Goal: Task Accomplishment & Management: Manage account settings

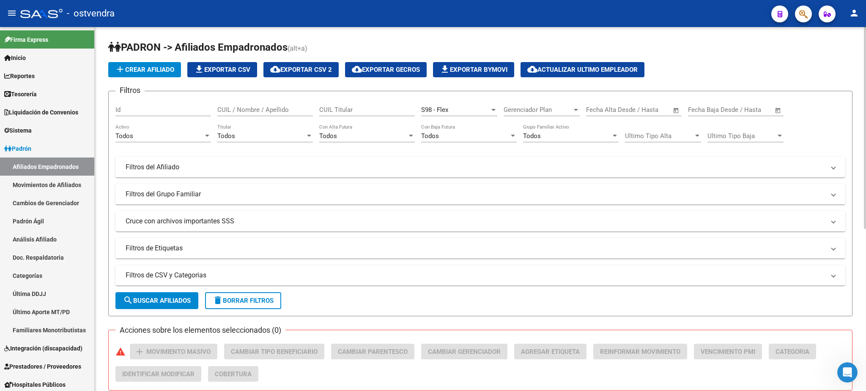
scroll to position [1832, 0]
click at [262, 304] on button "delete Borrar Filtros" at bounding box center [243, 300] width 76 height 17
click at [735, 98] on div "Si Activo" at bounding box center [755, 107] width 96 height 18
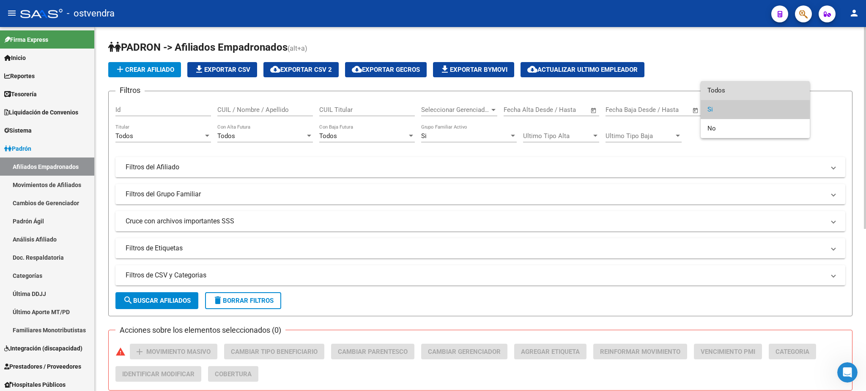
click at [727, 90] on span "Todos" at bounding box center [755, 90] width 96 height 19
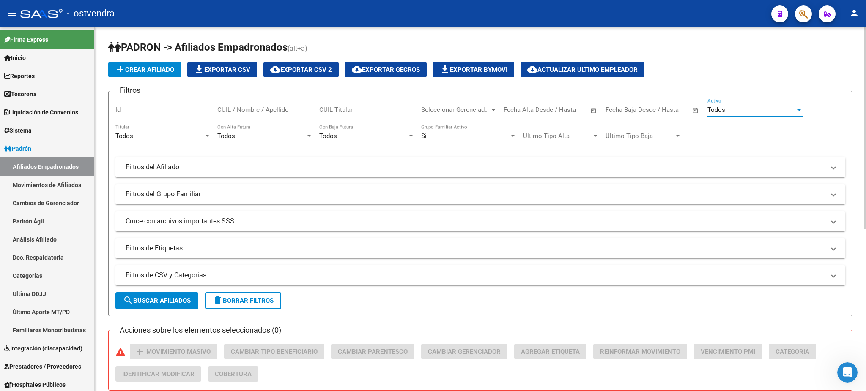
click at [451, 140] on div "Si Grupo Familiar Activo" at bounding box center [469, 133] width 96 height 18
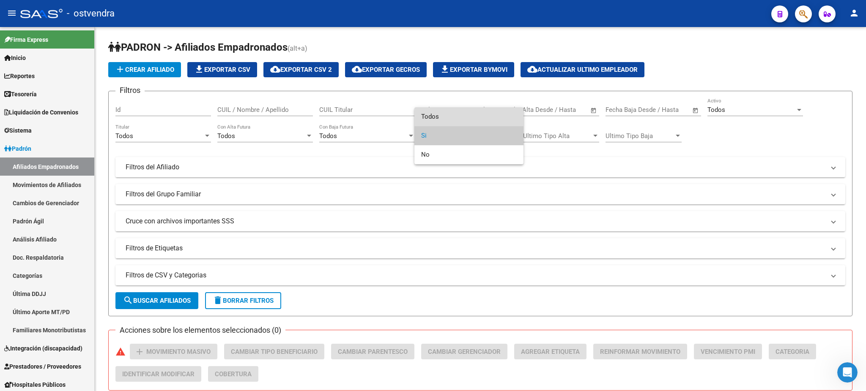
click at [452, 117] on span "Todos" at bounding box center [469, 116] width 96 height 19
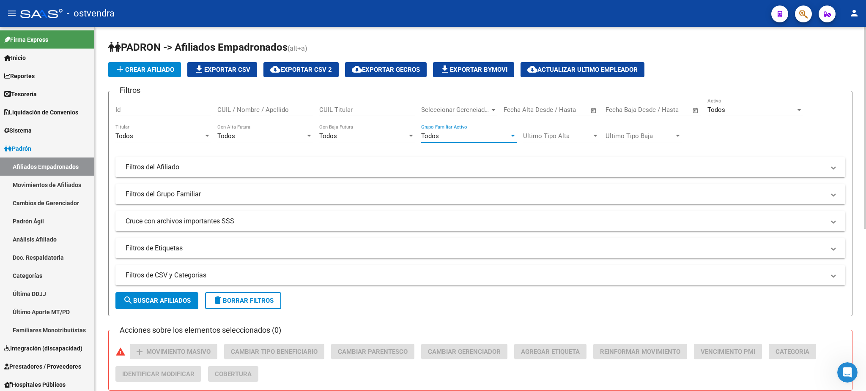
click at [184, 294] on button "search Buscar Afiliados" at bounding box center [156, 300] width 83 height 17
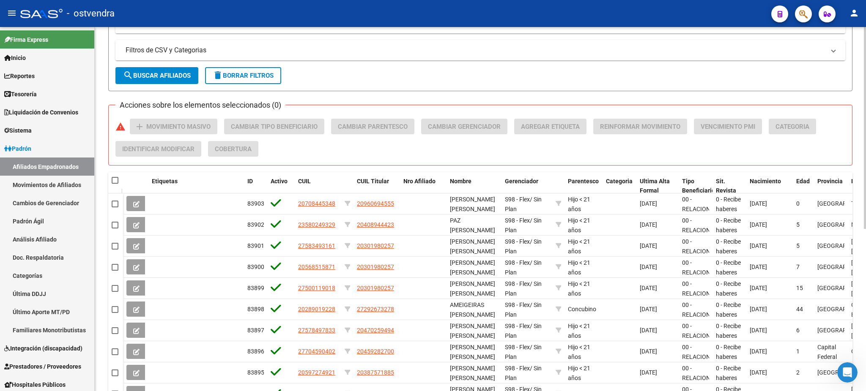
scroll to position [0, 0]
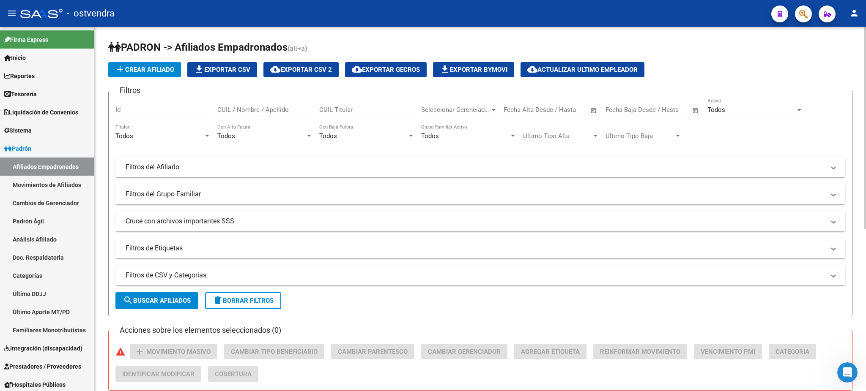
click at [145, 303] on button "search Buscar Afiliados" at bounding box center [156, 300] width 83 height 17
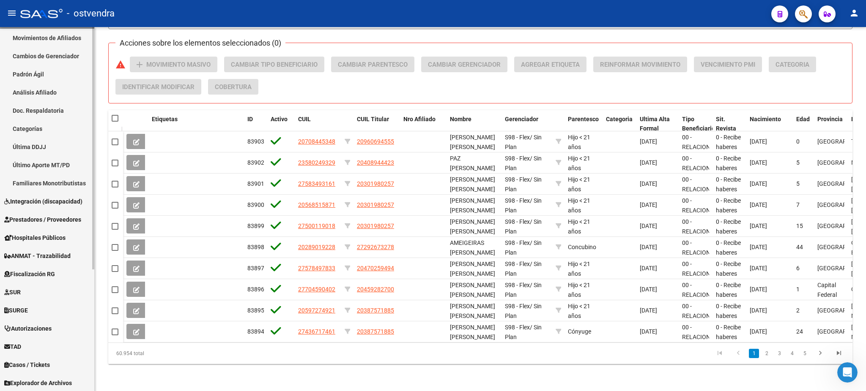
scroll to position [150, 0]
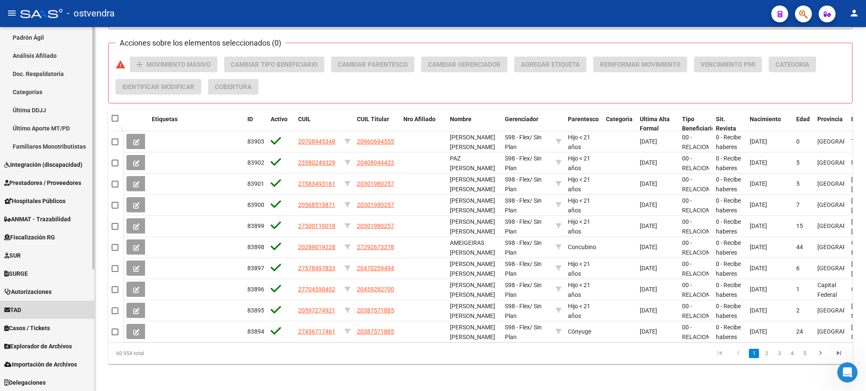
click at [21, 308] on span "TAD" at bounding box center [12, 310] width 17 height 9
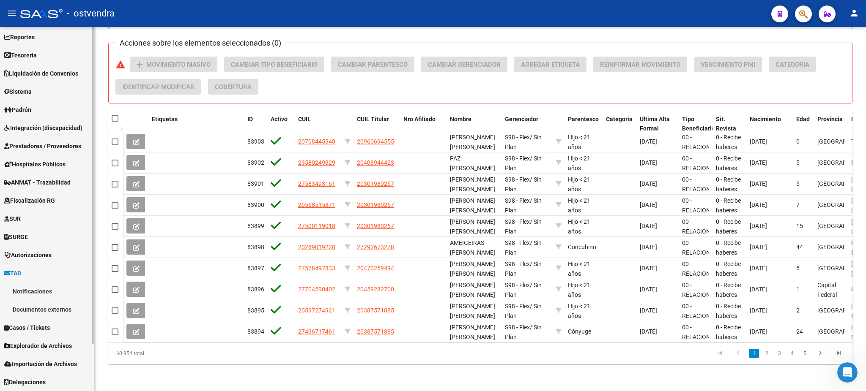
scroll to position [38, 0]
click at [24, 290] on link "Notificaciones" at bounding box center [47, 292] width 94 height 18
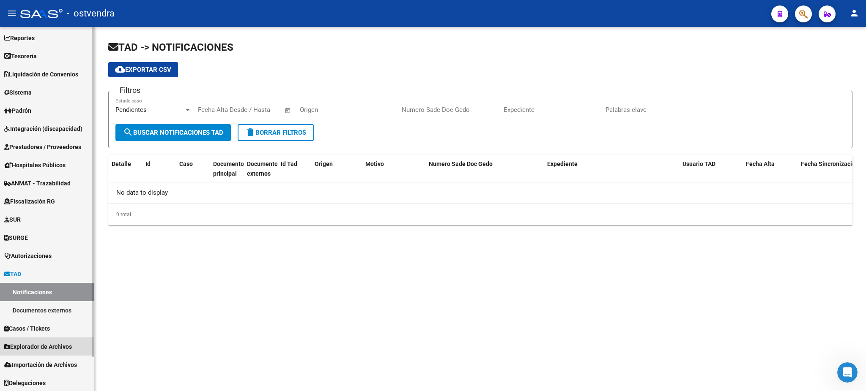
click at [45, 349] on span "Explorador de Archivos" at bounding box center [38, 346] width 68 height 9
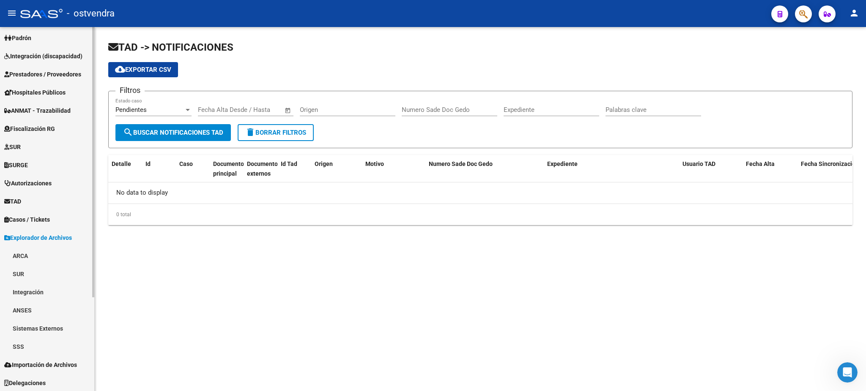
scroll to position [111, 0]
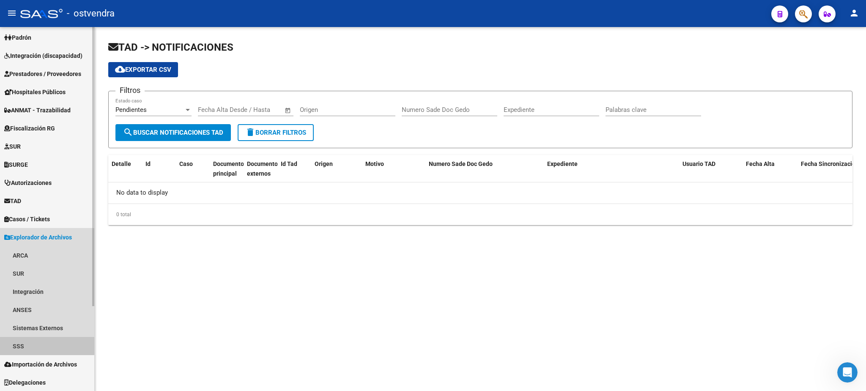
click at [44, 342] on link "SSS" at bounding box center [47, 346] width 94 height 18
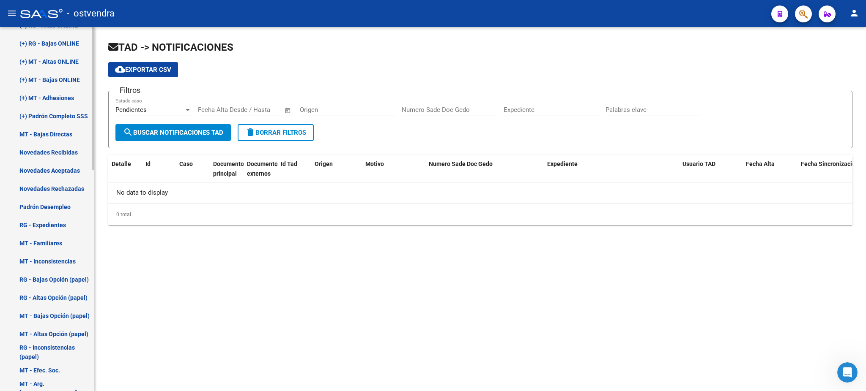
scroll to position [412, 0]
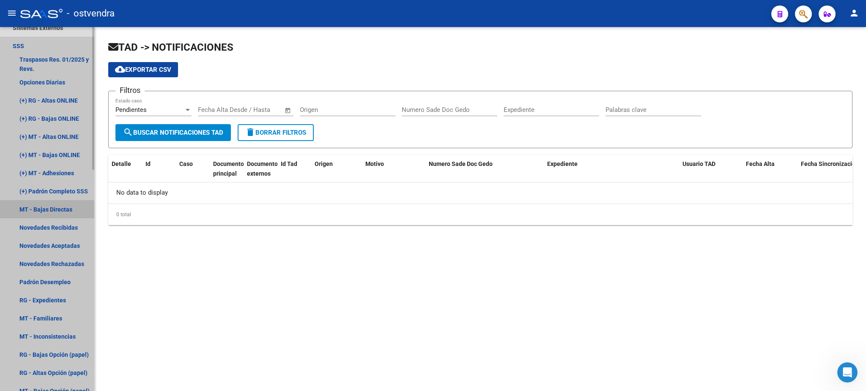
click at [64, 209] on link "MT - Bajas Directas" at bounding box center [47, 209] width 94 height 18
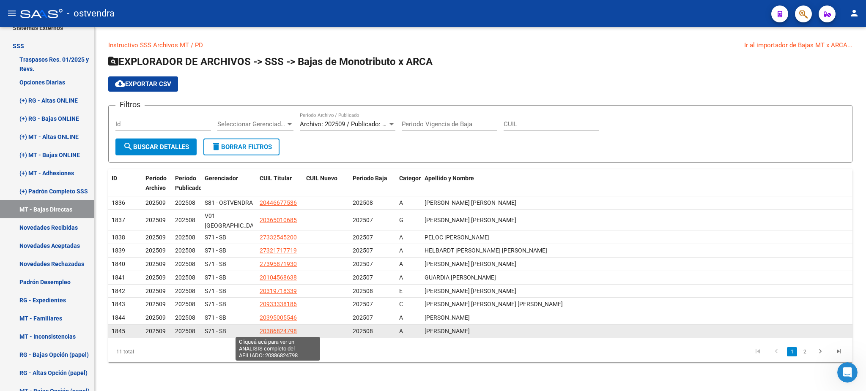
click at [264, 329] on span "20386824798" at bounding box center [277, 331] width 37 height 7
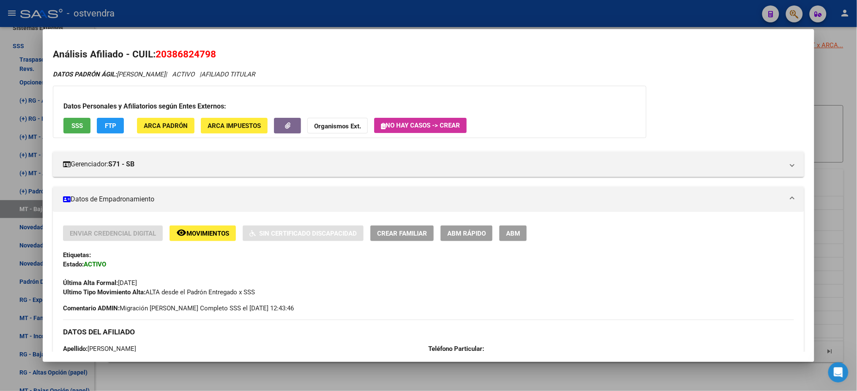
click at [486, 18] on div at bounding box center [428, 195] width 857 height 391
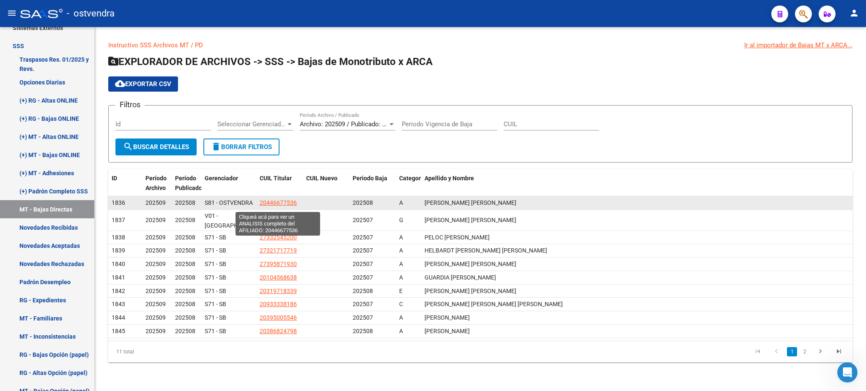
click at [289, 202] on span "20446677536" at bounding box center [277, 202] width 37 height 7
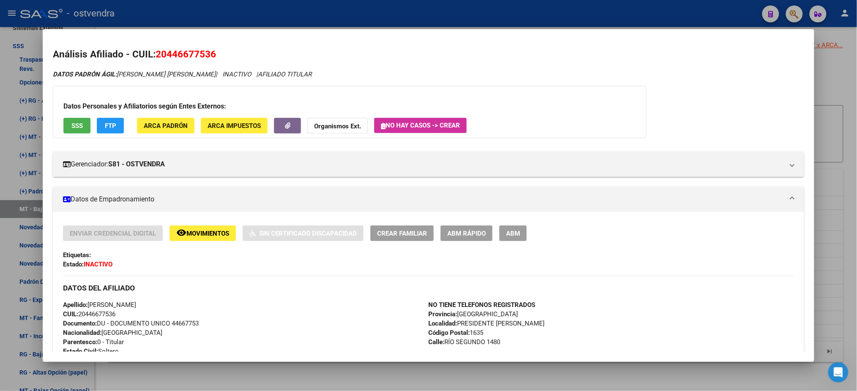
click at [551, 20] on div at bounding box center [428, 195] width 857 height 391
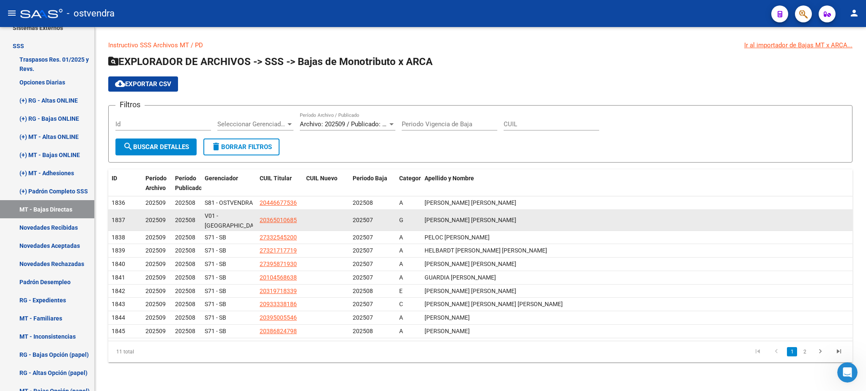
click at [273, 217] on datatable-body-cell "20365010685" at bounding box center [279, 220] width 46 height 21
click at [274, 221] on span "20365010685" at bounding box center [277, 220] width 37 height 7
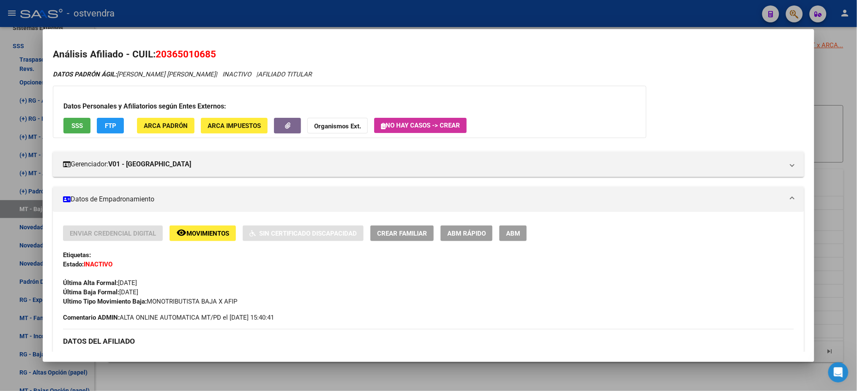
click at [414, 14] on div at bounding box center [428, 195] width 857 height 391
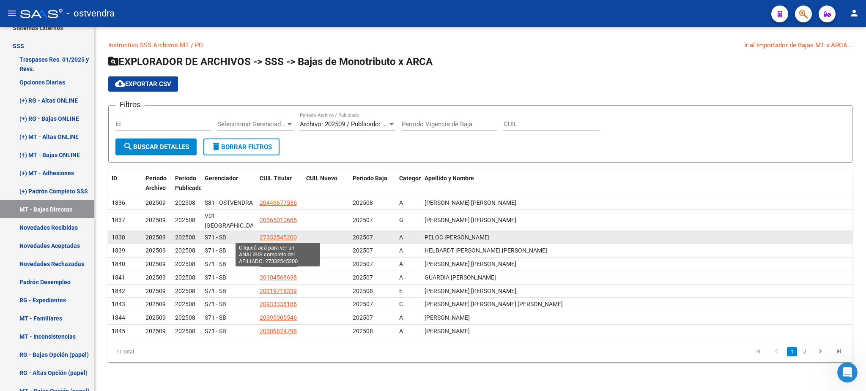
click at [278, 234] on span "27332545200" at bounding box center [277, 237] width 37 height 7
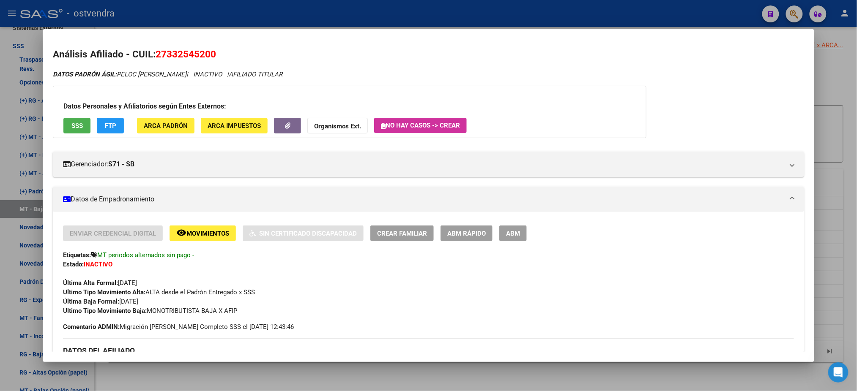
click at [519, 16] on div at bounding box center [428, 195] width 857 height 391
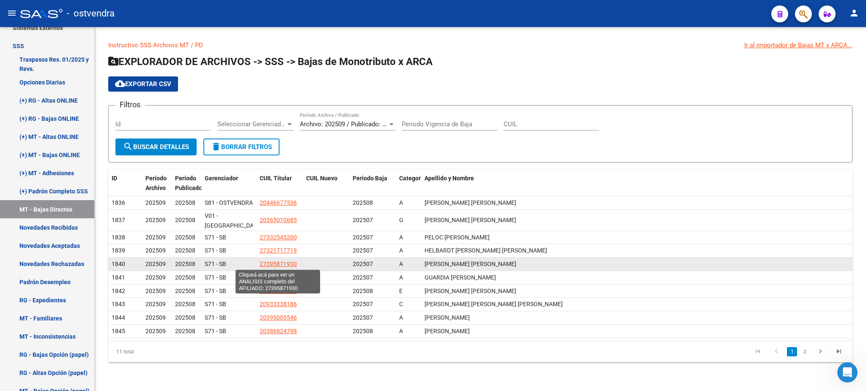
click at [273, 264] on span "27395871930" at bounding box center [277, 264] width 37 height 7
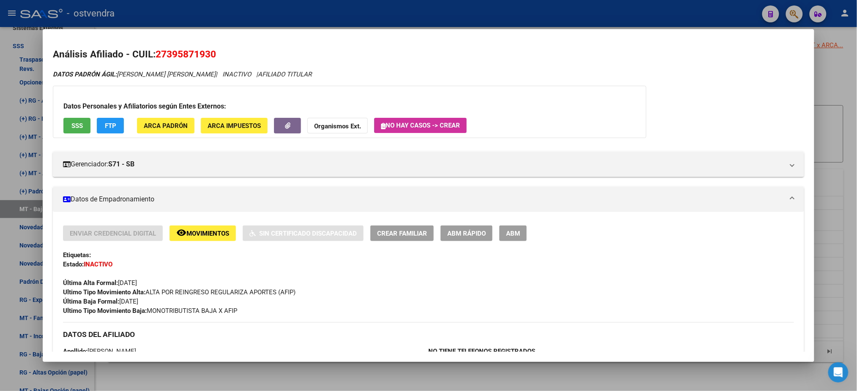
click at [486, 14] on div at bounding box center [428, 195] width 857 height 391
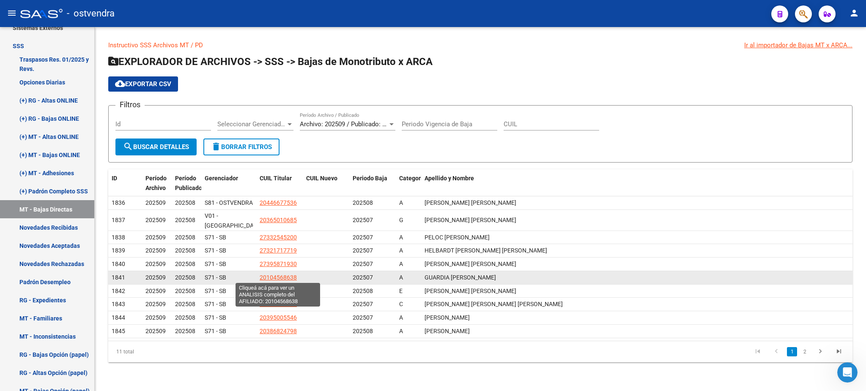
click at [279, 277] on span "20104568638" at bounding box center [277, 277] width 37 height 7
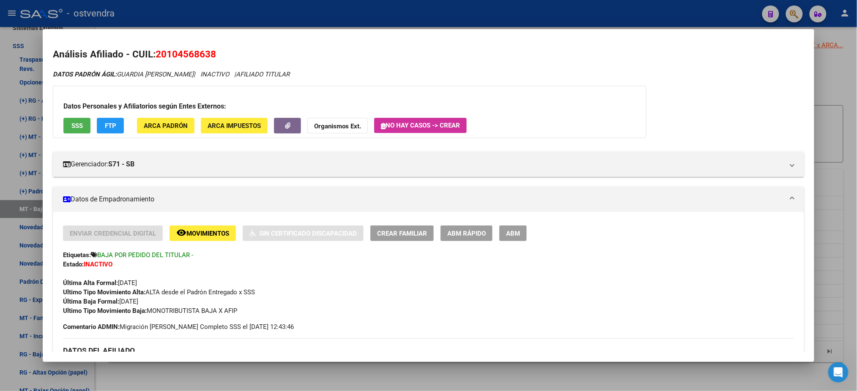
click at [394, 10] on div at bounding box center [428, 195] width 857 height 391
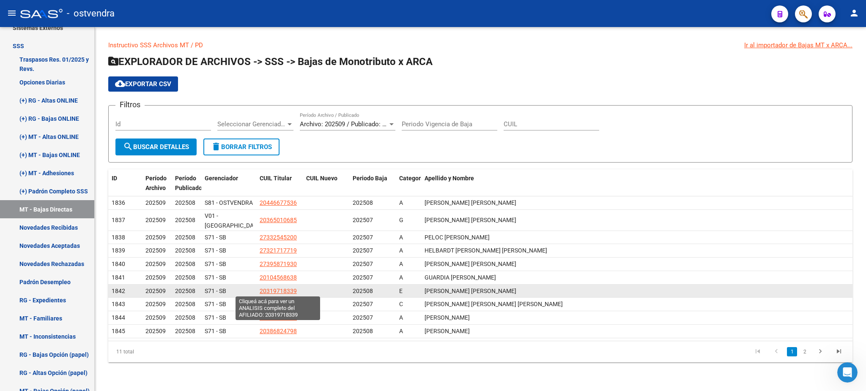
click at [281, 290] on span "20319718339" at bounding box center [277, 291] width 37 height 7
type textarea "20319718339"
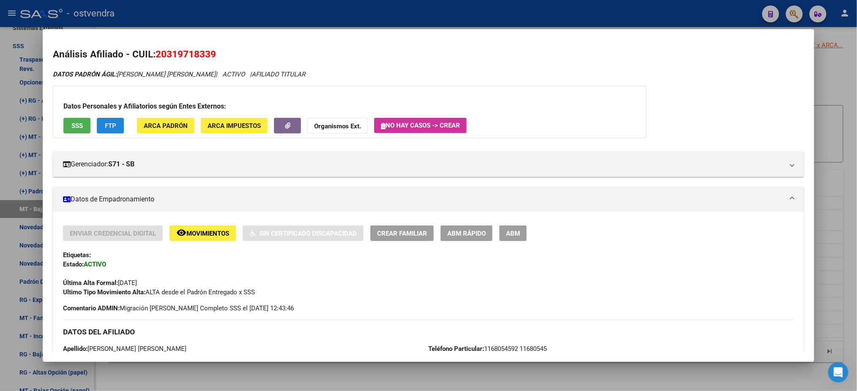
click at [108, 122] on span "FTP" at bounding box center [110, 126] width 11 height 8
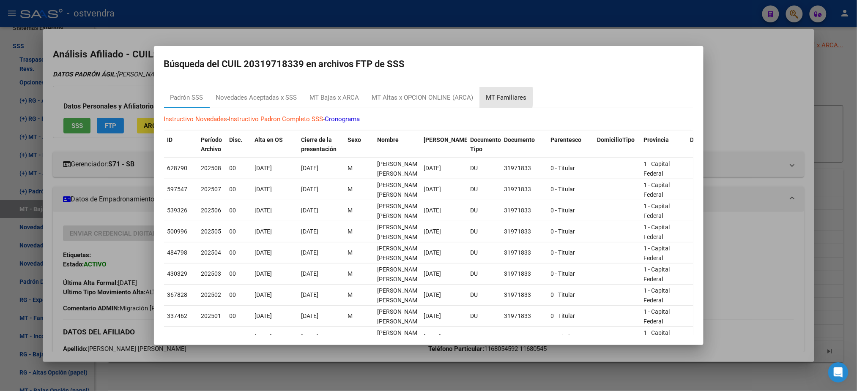
drag, startPoint x: 495, startPoint y: 96, endPoint x: 478, endPoint y: 96, distance: 16.5
click at [495, 96] on div "MT Familiares" at bounding box center [506, 98] width 41 height 10
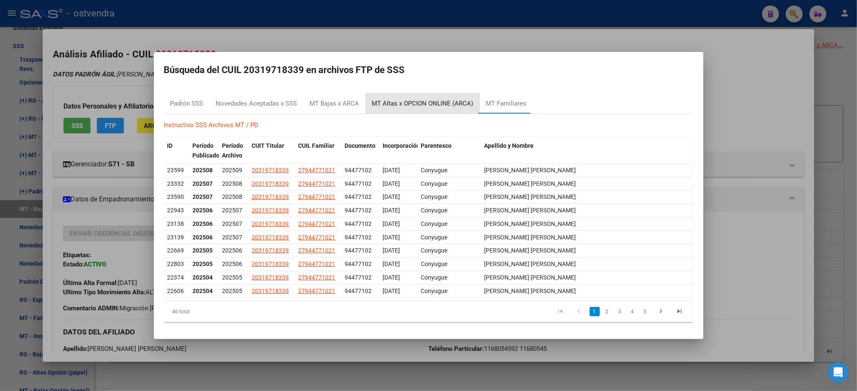
click at [432, 95] on div "MT Altas x OPCION ONLINE (ARCA)" at bounding box center [423, 103] width 114 height 20
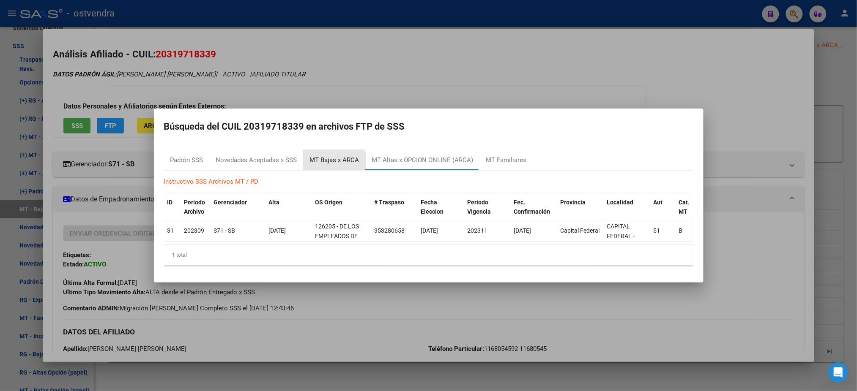
click at [328, 158] on div "MT Bajas x ARCA" at bounding box center [334, 161] width 49 height 10
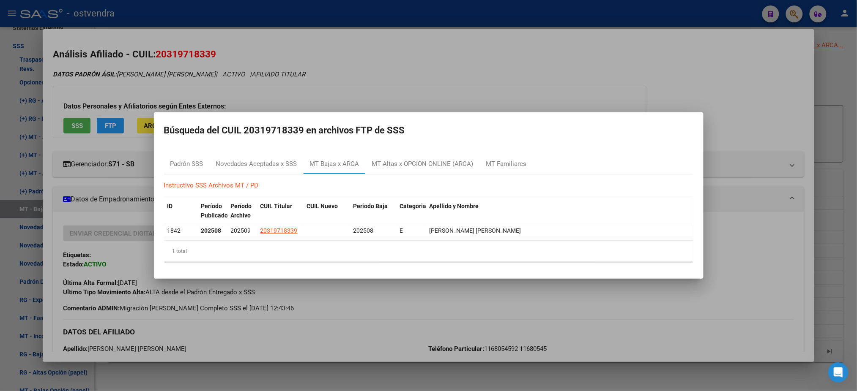
drag, startPoint x: 347, startPoint y: 235, endPoint x: 395, endPoint y: 240, distance: 48.1
click at [395, 240] on datatable-body "1842 202508 202509 20319718339 202508 E [PERSON_NAME] [PERSON_NAME]" at bounding box center [428, 232] width 529 height 16
click at [424, 79] on div at bounding box center [428, 195] width 857 height 391
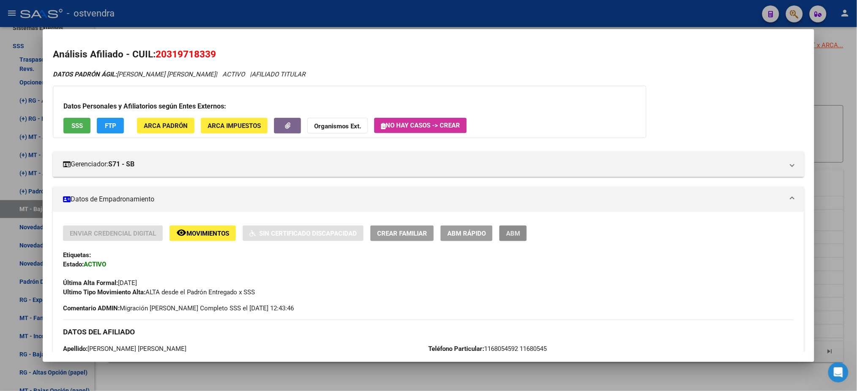
click at [510, 237] on button "ABM" at bounding box center [512, 234] width 27 height 16
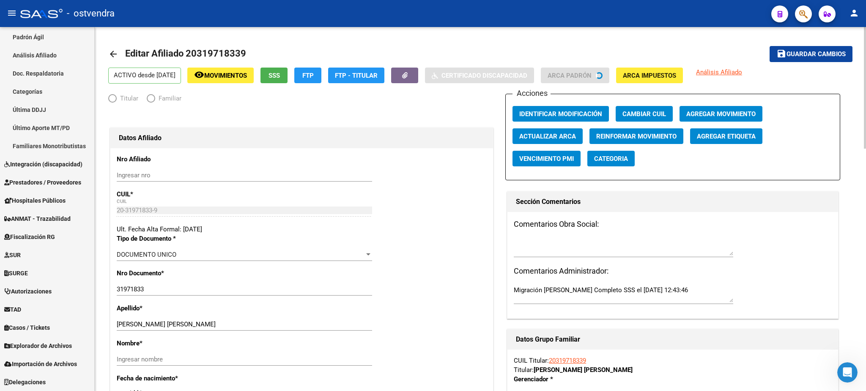
scroll to position [184, 0]
radio input "true"
type input "20-31971833-9"
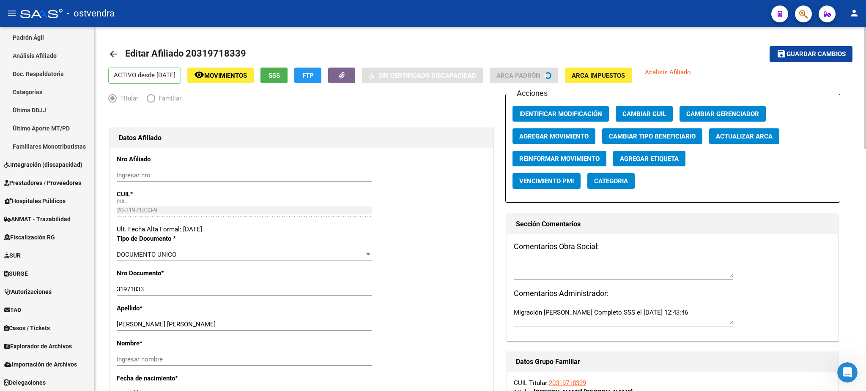
scroll to position [150, 0]
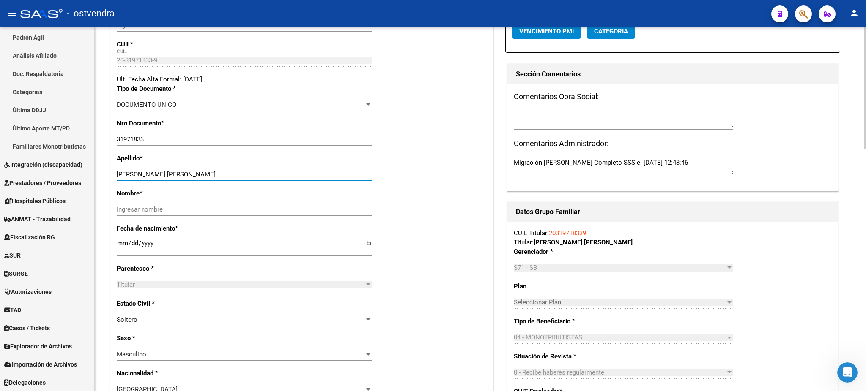
drag, startPoint x: 134, startPoint y: 173, endPoint x: 201, endPoint y: 212, distance: 77.3
click at [202, 172] on input "[PERSON_NAME] [PERSON_NAME]" at bounding box center [244, 175] width 255 height 8
drag, startPoint x: 191, startPoint y: 208, endPoint x: 186, endPoint y: 207, distance: 5.5
click at [191, 208] on input "Ingresar nombre" at bounding box center [244, 210] width 255 height 8
paste input "[PERSON_NAME]"
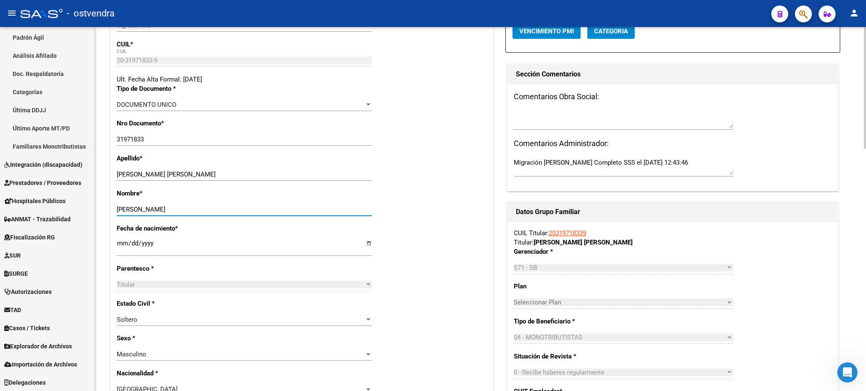
type input "[PERSON_NAME]"
drag, startPoint x: 134, startPoint y: 175, endPoint x: 206, endPoint y: 175, distance: 71.9
click at [206, 175] on input "[PERSON_NAME] [PERSON_NAME]" at bounding box center [244, 175] width 255 height 8
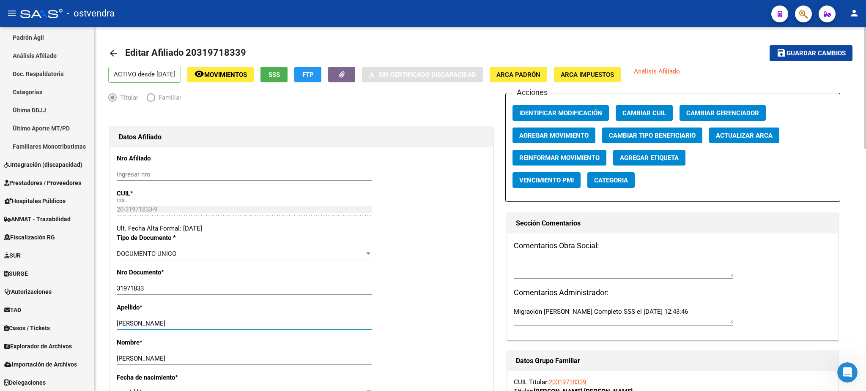
scroll to position [0, 0]
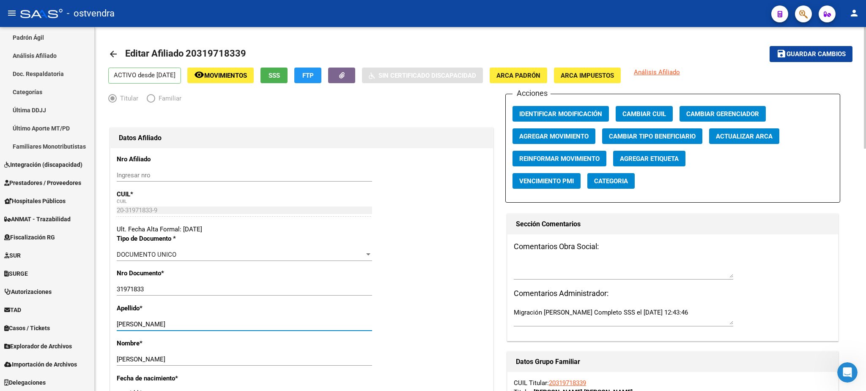
type input "[PERSON_NAME]"
click at [550, 128] on button "Agregar Movimiento" at bounding box center [553, 136] width 83 height 16
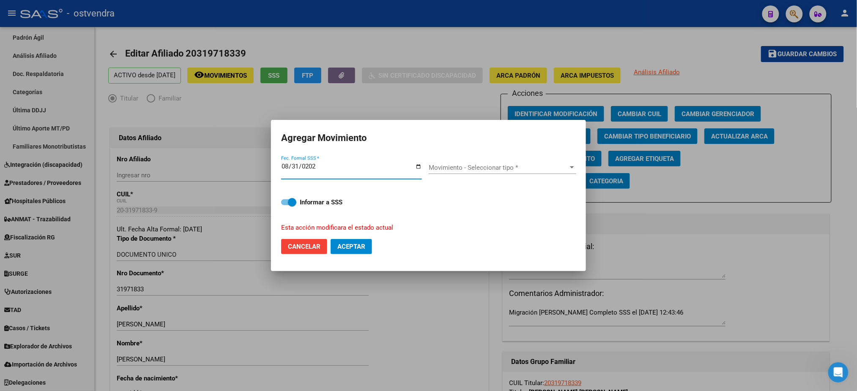
type input "[DATE]"
click at [552, 166] on span "Movimiento - Seleccionar tipo *" at bounding box center [499, 168] width 140 height 8
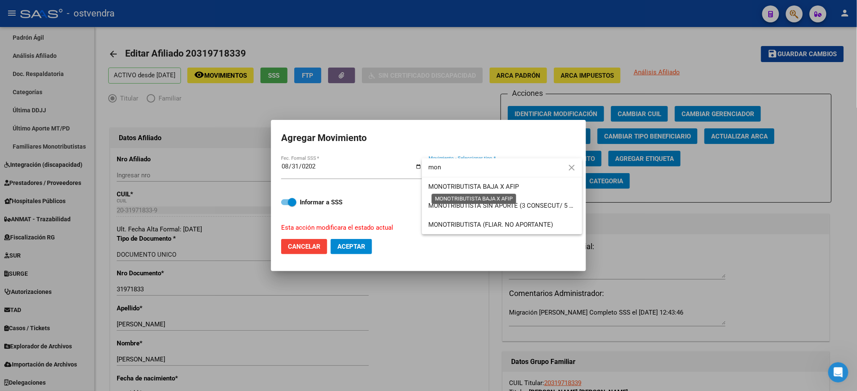
type input "mon"
click at [491, 183] on span "MONOTRIBUTISTA BAJA X AFIP" at bounding box center [474, 187] width 90 height 8
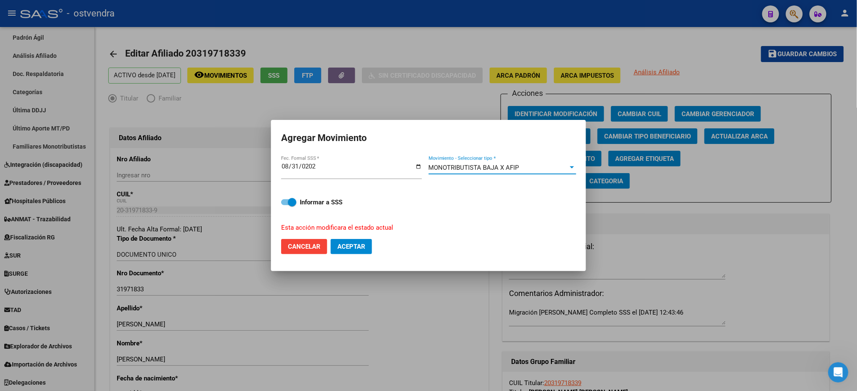
click at [355, 249] on span "Aceptar" at bounding box center [351, 247] width 28 height 8
checkbox input "false"
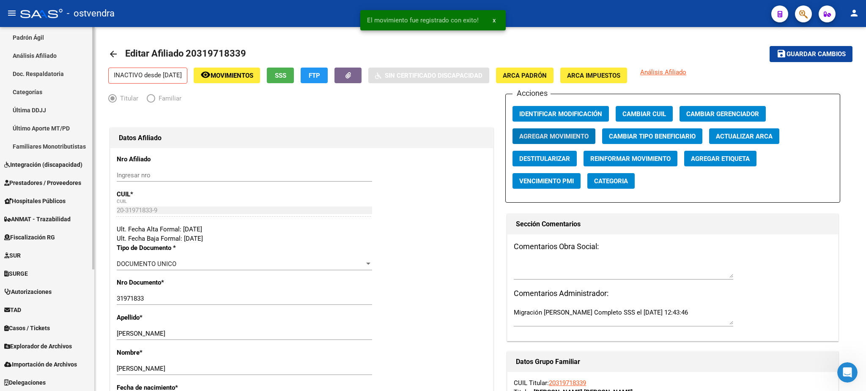
click at [37, 344] on span "Explorador de Archivos" at bounding box center [38, 346] width 68 height 9
click at [38, 344] on span "Explorador de Archivos" at bounding box center [38, 346] width 68 height 9
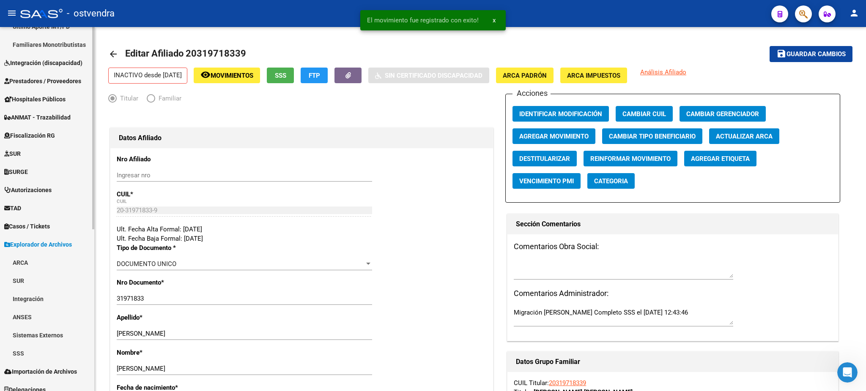
scroll to position [293, 0]
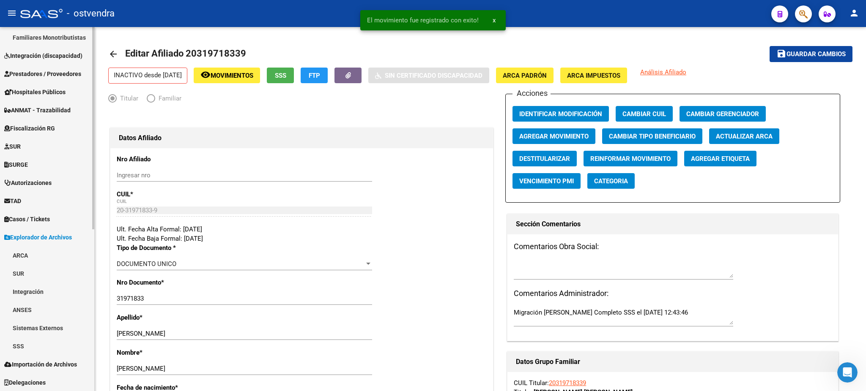
click at [37, 342] on link "SSS" at bounding box center [47, 346] width 94 height 18
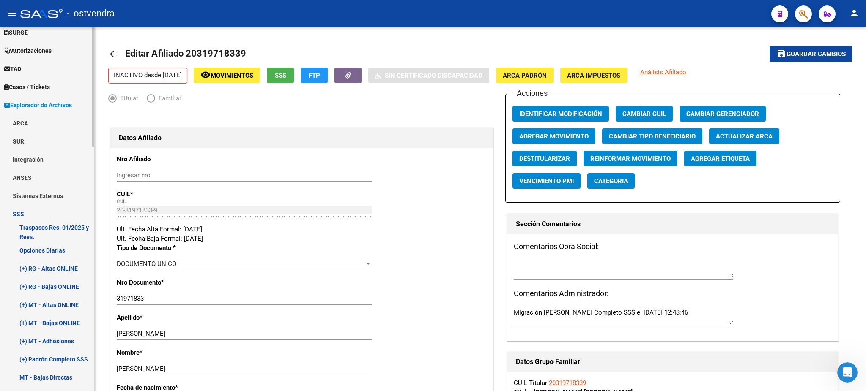
scroll to position [518, 0]
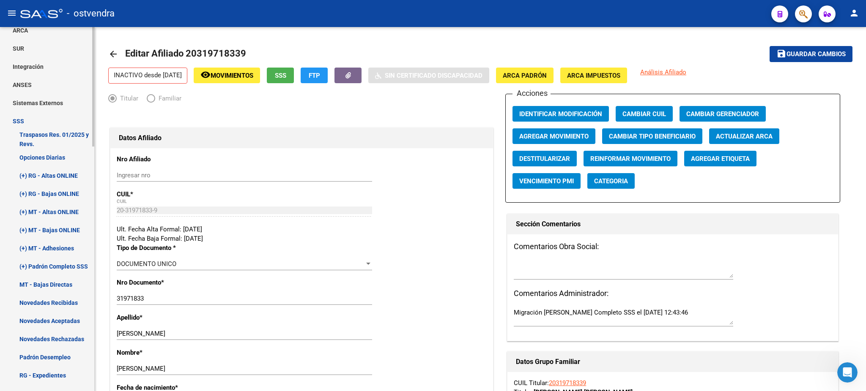
click at [48, 280] on link "MT - Bajas Directas" at bounding box center [47, 285] width 94 height 18
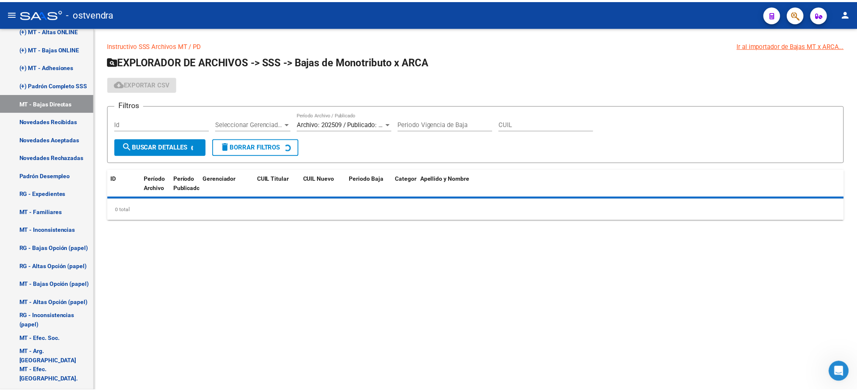
scroll to position [503, 0]
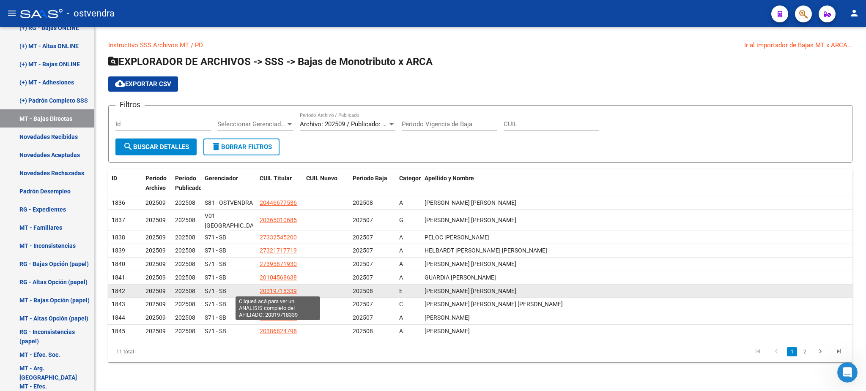
click at [273, 291] on span "20319718339" at bounding box center [277, 291] width 37 height 7
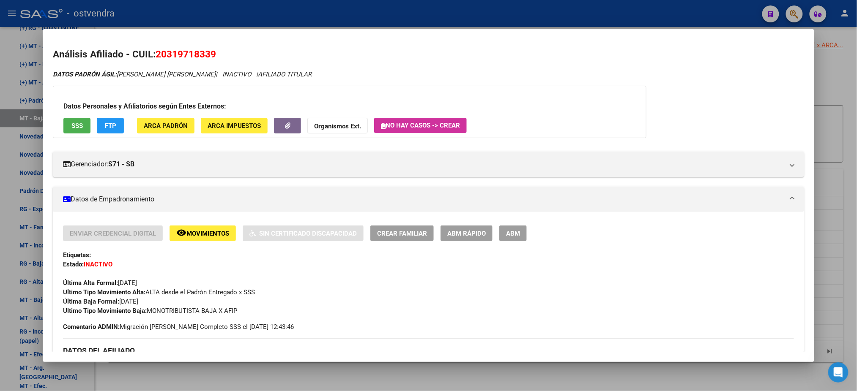
click at [481, 17] on div at bounding box center [428, 195] width 857 height 391
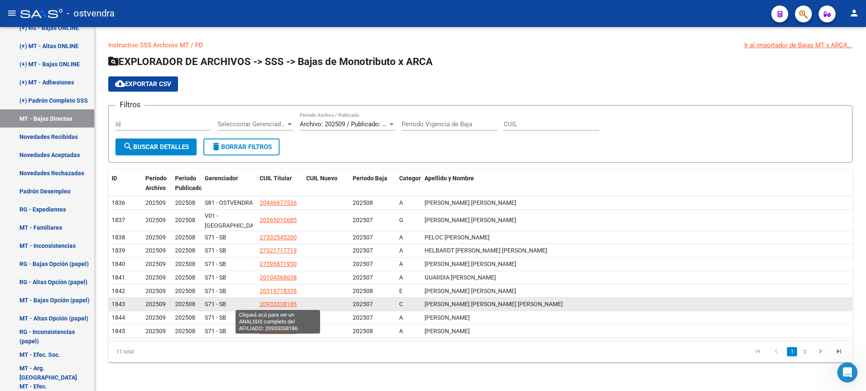
click at [276, 303] on span "20933338186" at bounding box center [277, 304] width 37 height 7
type textarea "20933338186"
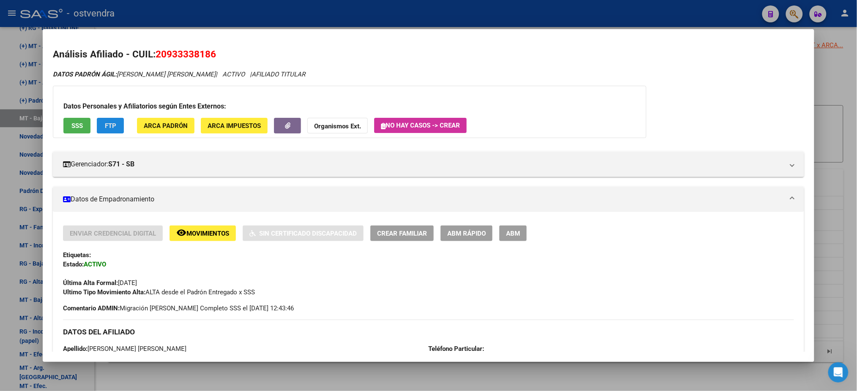
click at [114, 119] on button "FTP" at bounding box center [110, 126] width 27 height 16
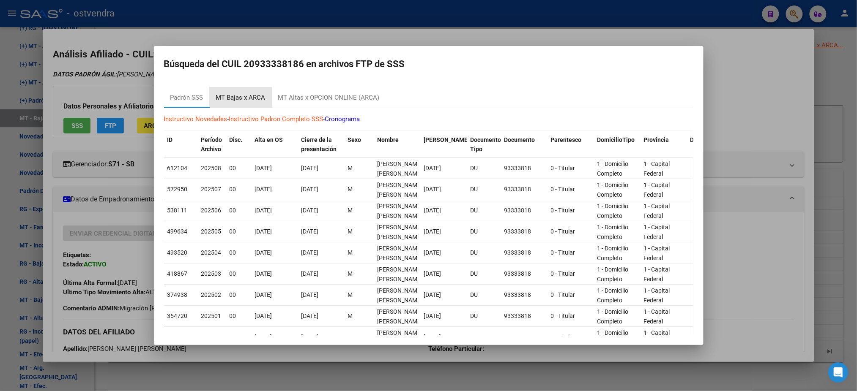
click at [245, 95] on div "MT Bajas x ARCA" at bounding box center [240, 98] width 49 height 10
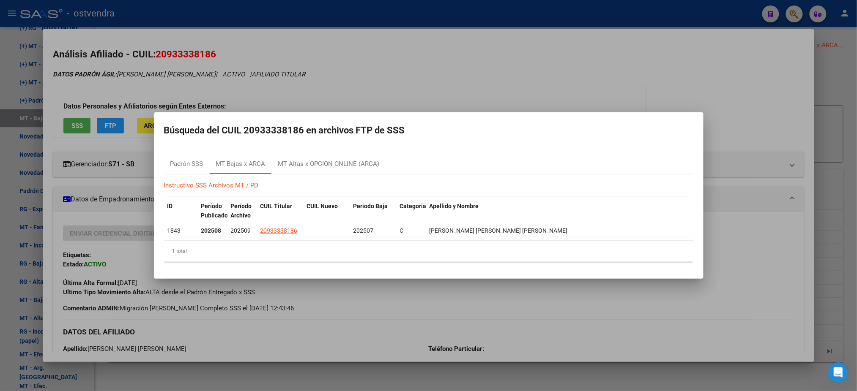
click at [266, 76] on div at bounding box center [428, 195] width 857 height 391
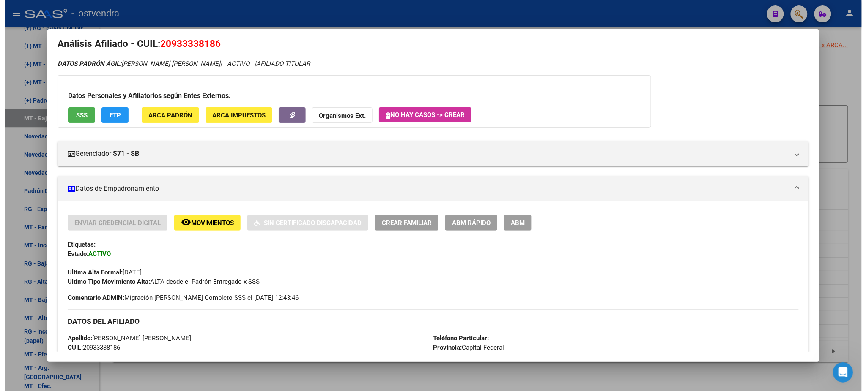
scroll to position [6, 0]
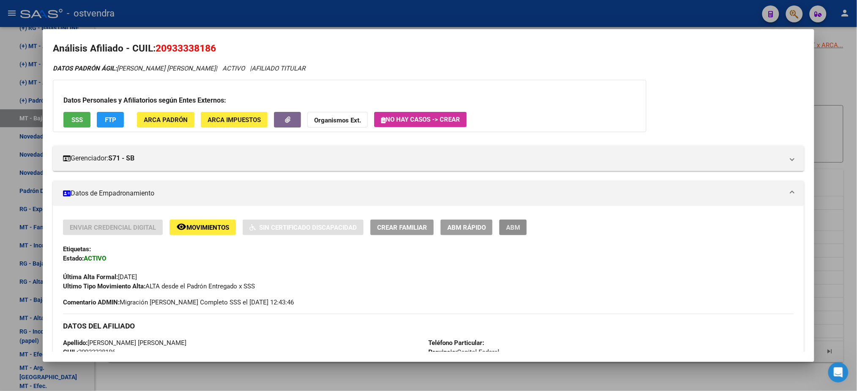
click at [514, 225] on span "ABM" at bounding box center [513, 228] width 14 height 8
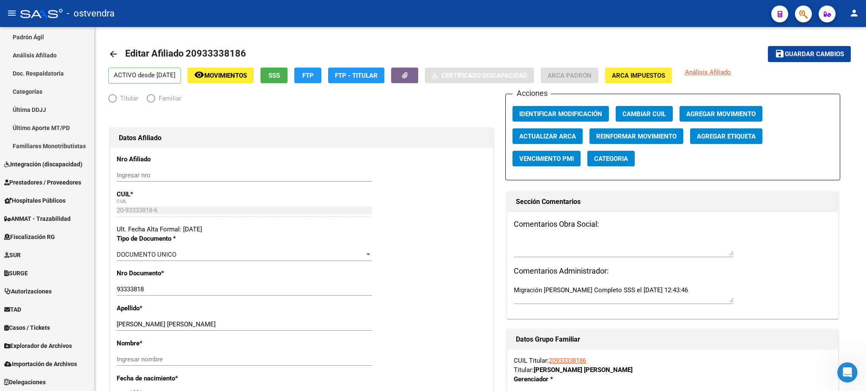
scroll to position [184, 0]
radio input "true"
type input "20-93333818-6"
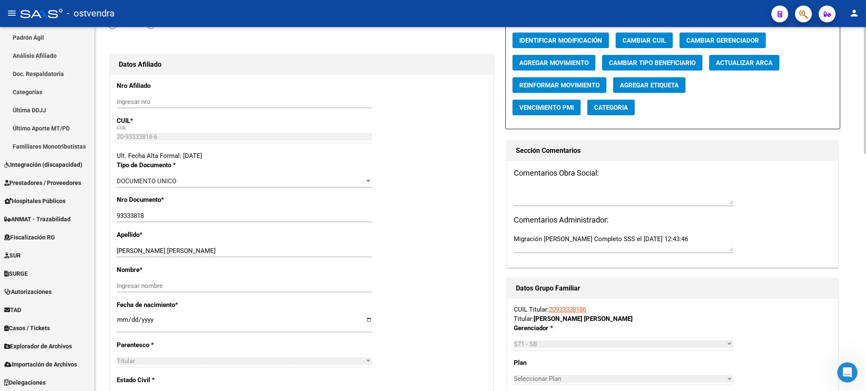
scroll to position [75, 0]
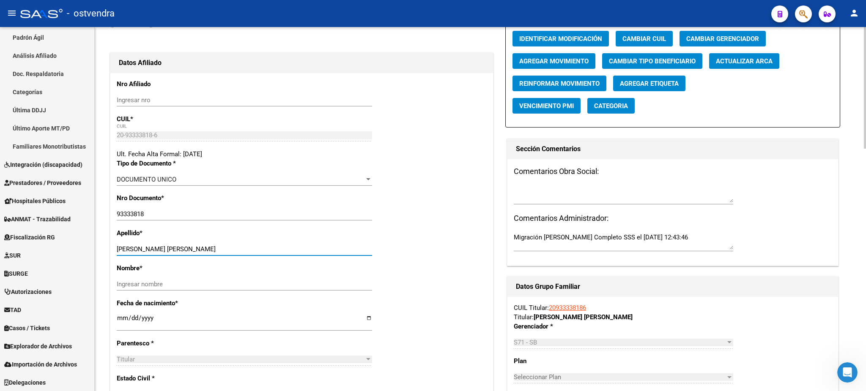
drag, startPoint x: 172, startPoint y: 248, endPoint x: 282, endPoint y: 253, distance: 109.6
click at [287, 248] on input "[PERSON_NAME] [PERSON_NAME]" at bounding box center [244, 250] width 255 height 8
drag, startPoint x: 178, startPoint y: 248, endPoint x: 336, endPoint y: 244, distance: 157.7
click at [336, 244] on div "[PERSON_NAME] [PERSON_NAME] apellido" at bounding box center [244, 249] width 255 height 13
click at [241, 285] on input "Ingresar nombre" at bounding box center [244, 285] width 255 height 8
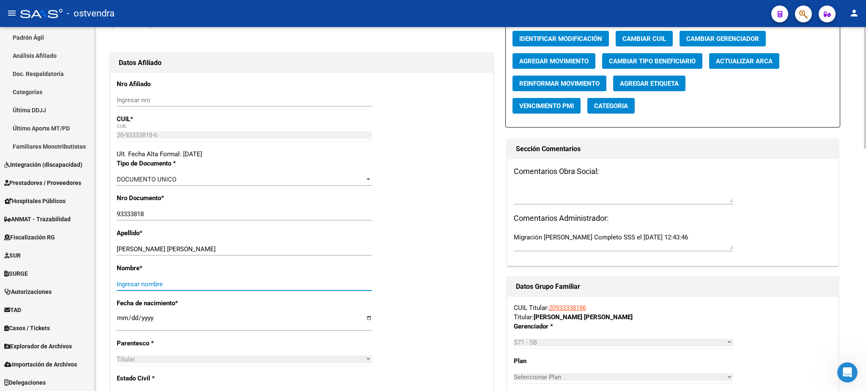
paste input "[PERSON_NAME]"
type input "[PERSON_NAME]"
drag, startPoint x: 169, startPoint y: 247, endPoint x: 289, endPoint y: 246, distance: 119.6
click at [289, 246] on input "[PERSON_NAME] [PERSON_NAME]" at bounding box center [244, 250] width 255 height 8
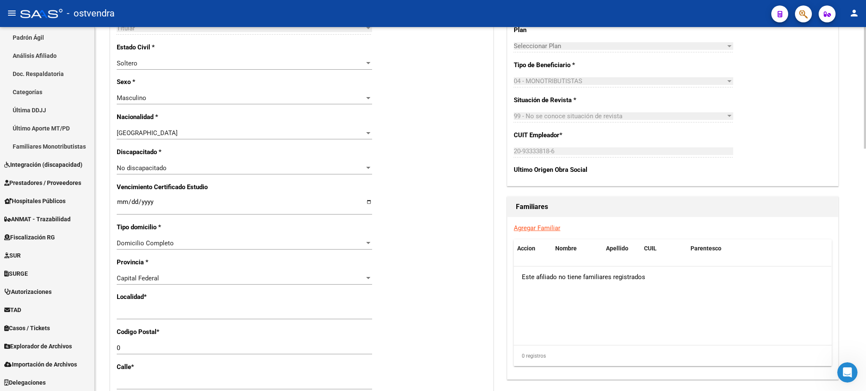
scroll to position [451, 0]
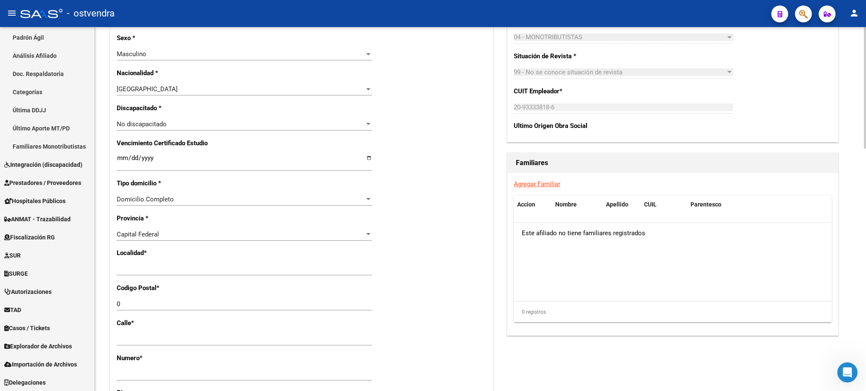
type input "[PERSON_NAME]"
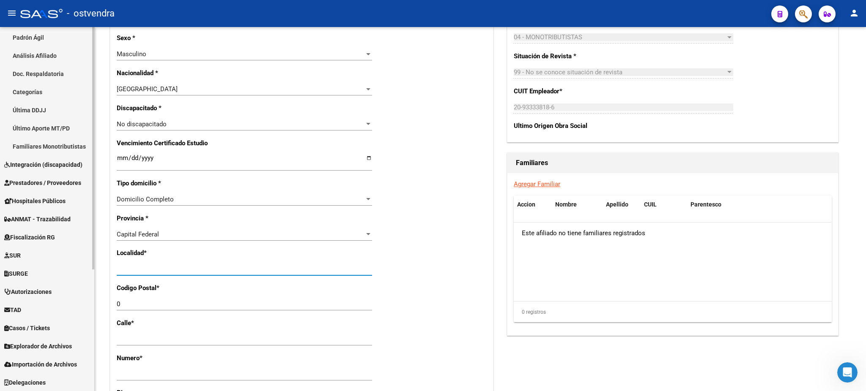
drag, startPoint x: 254, startPoint y: 268, endPoint x: 82, endPoint y: 237, distance: 173.8
click at [71, 254] on mat-sidenav-container "Firma Express Inicio Calendario SSS Instructivos Contacto OS Reportes Tablero d…" at bounding box center [433, 209] width 866 height 364
type input "capital federal"
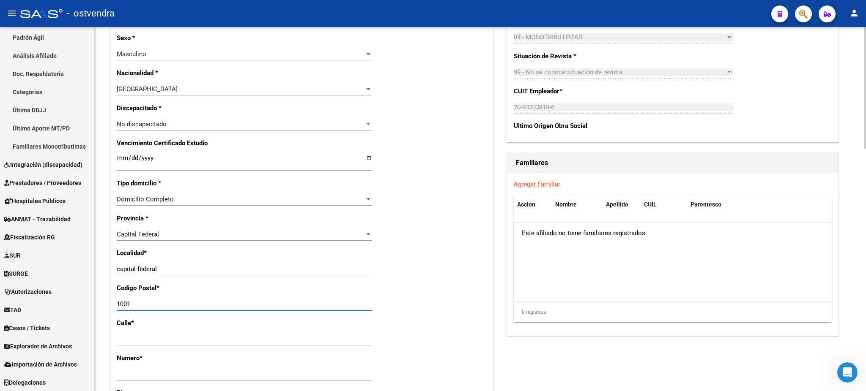
type input "1001"
click at [785, 264] on datatable-body "Este afiliado no tiene familiares registrados" at bounding box center [671, 262] width 317 height 79
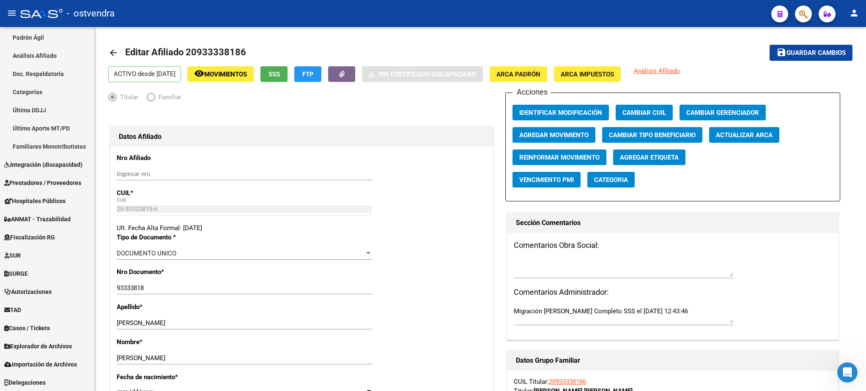
scroll to position [0, 0]
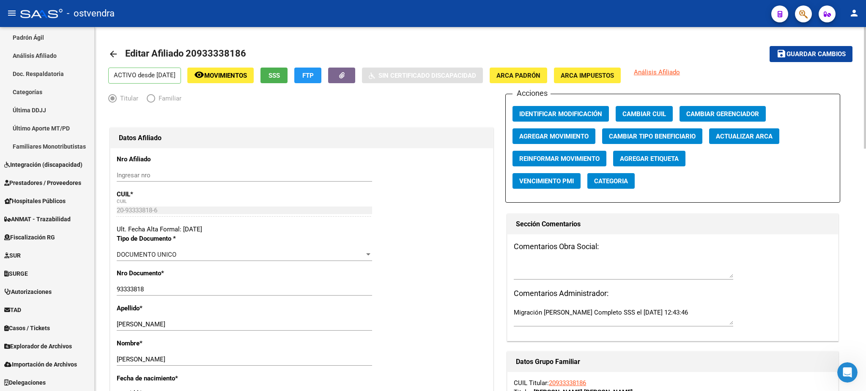
click at [570, 134] on span "Agregar Movimiento" at bounding box center [553, 137] width 69 height 8
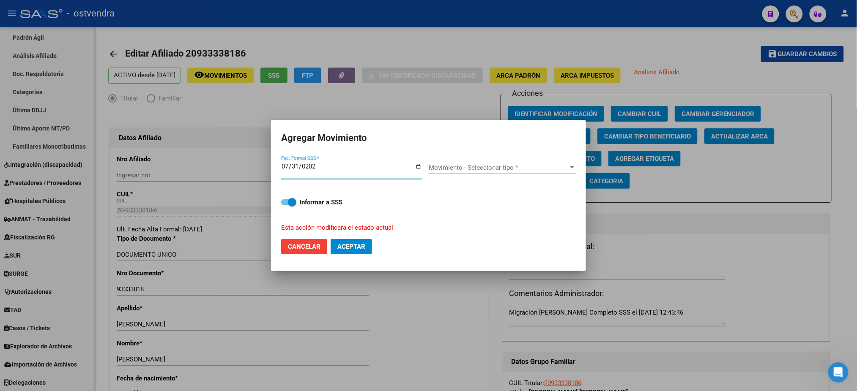
type input "[DATE]"
click at [476, 168] on span "Movimiento - Seleccionar tipo *" at bounding box center [499, 168] width 140 height 8
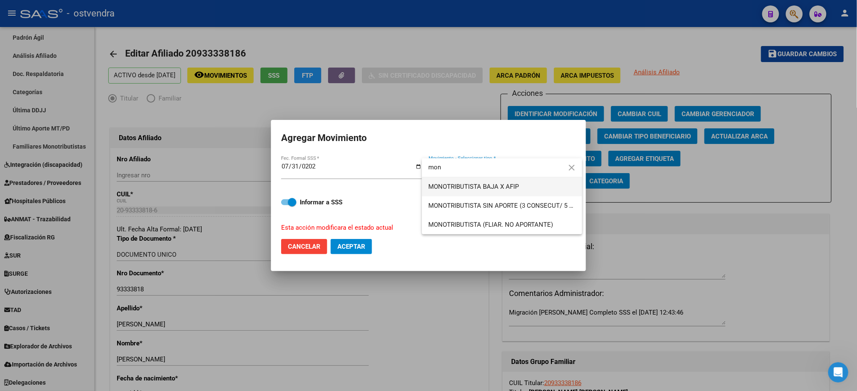
type input "mon"
click at [495, 192] on span "MONOTRIBUTISTA BAJA X AFIP" at bounding box center [502, 187] width 147 height 19
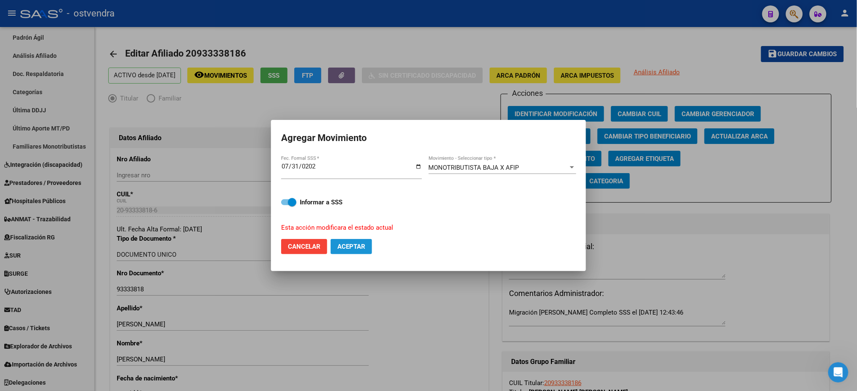
click at [350, 247] on span "Aceptar" at bounding box center [351, 247] width 28 height 8
checkbox input "false"
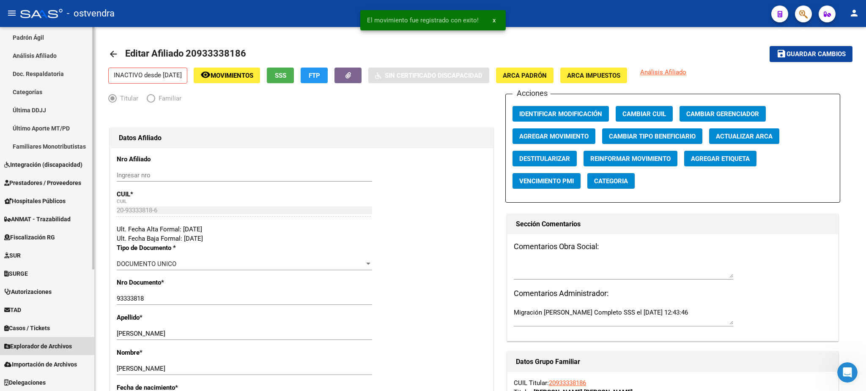
click at [33, 344] on span "Explorador de Archivos" at bounding box center [38, 346] width 68 height 9
click at [34, 345] on span "Explorador de Archivos" at bounding box center [38, 346] width 68 height 9
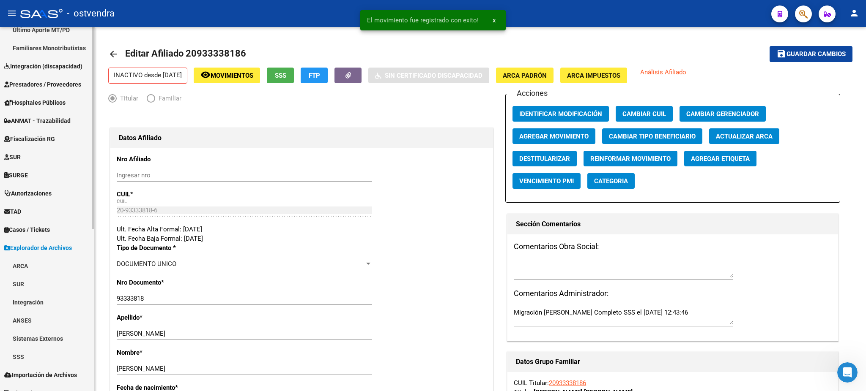
scroll to position [293, 0]
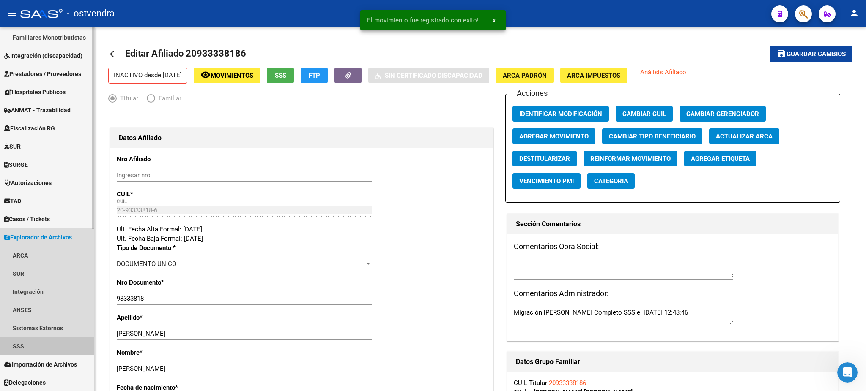
click at [38, 341] on link "SSS" at bounding box center [47, 346] width 94 height 18
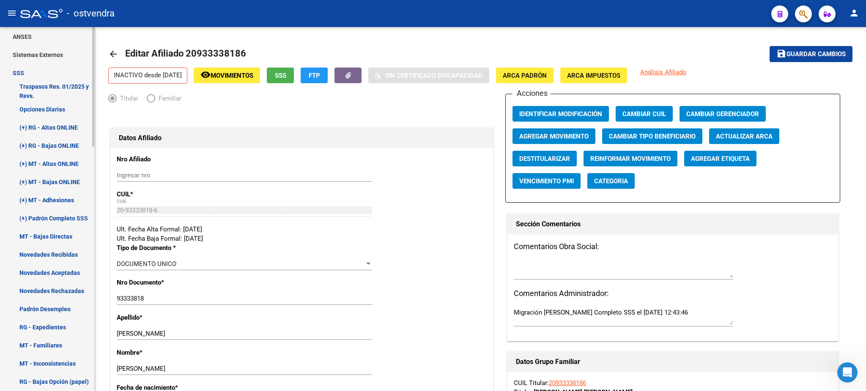
scroll to position [593, 0]
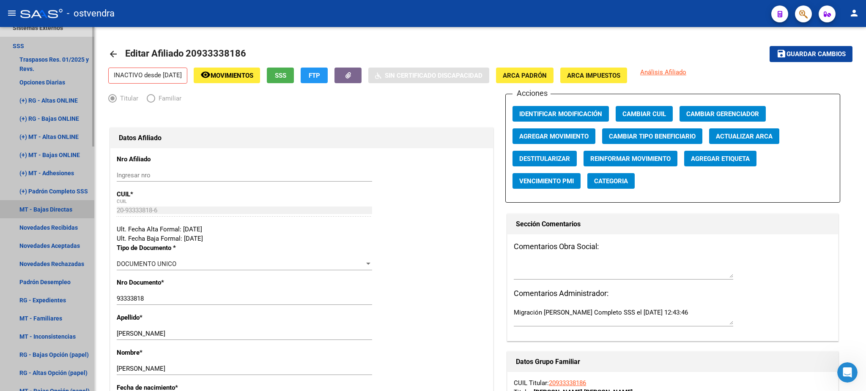
click at [41, 200] on link "MT - Bajas Directas" at bounding box center [47, 209] width 94 height 18
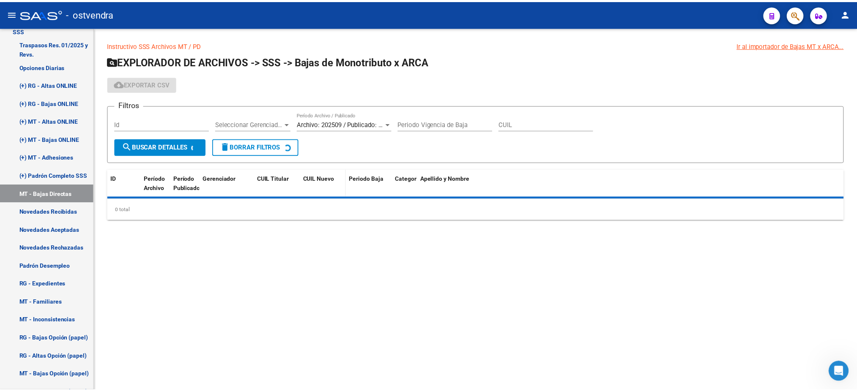
scroll to position [412, 0]
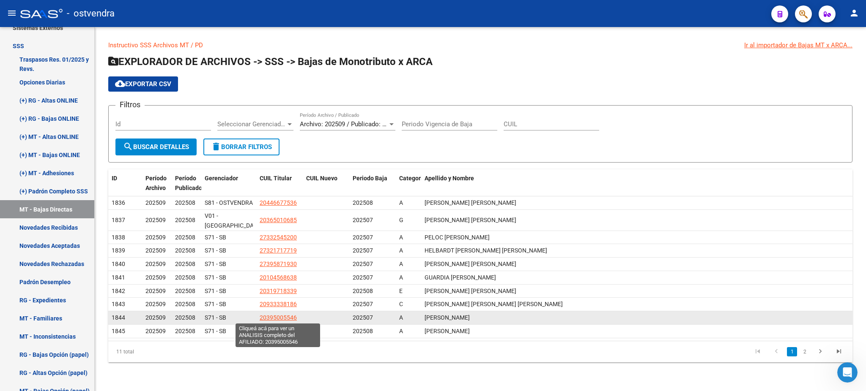
click at [267, 317] on span "20395005546" at bounding box center [277, 317] width 37 height 7
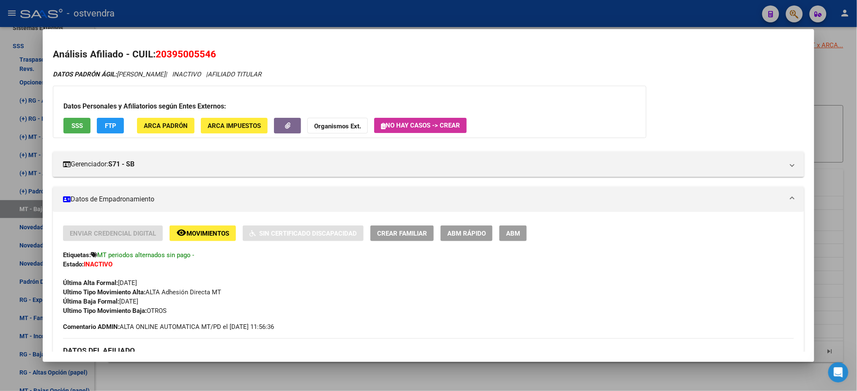
click at [383, 10] on div at bounding box center [428, 195] width 857 height 391
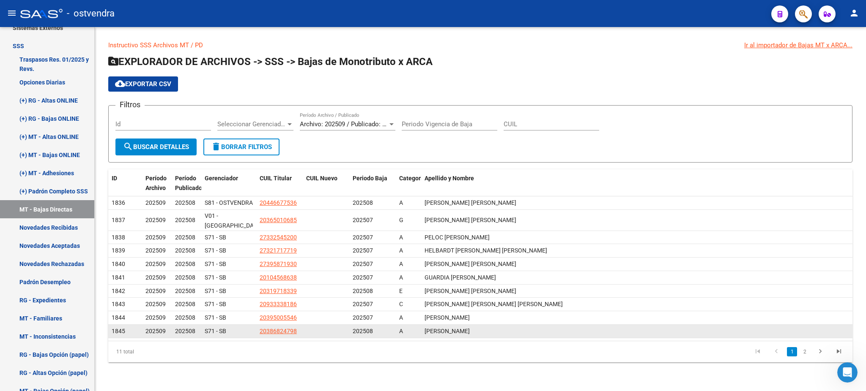
click at [272, 327] on app-link-go-to "20386824798" at bounding box center [277, 332] width 37 height 10
click at [275, 330] on span "20386824798" at bounding box center [277, 331] width 37 height 7
type textarea "20386824798"
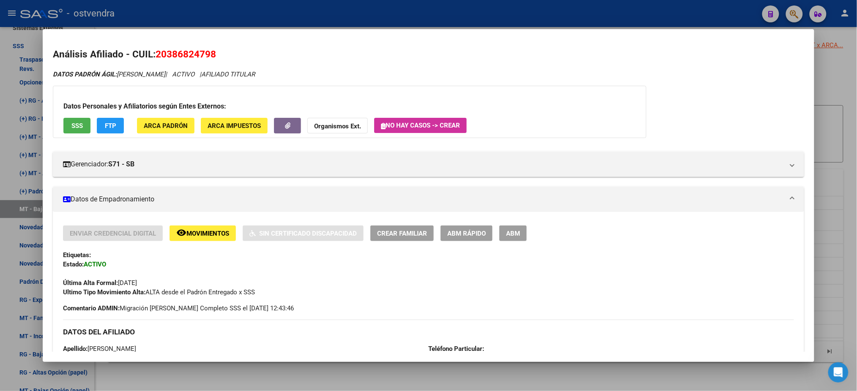
click at [99, 123] on button "FTP" at bounding box center [110, 126] width 27 height 16
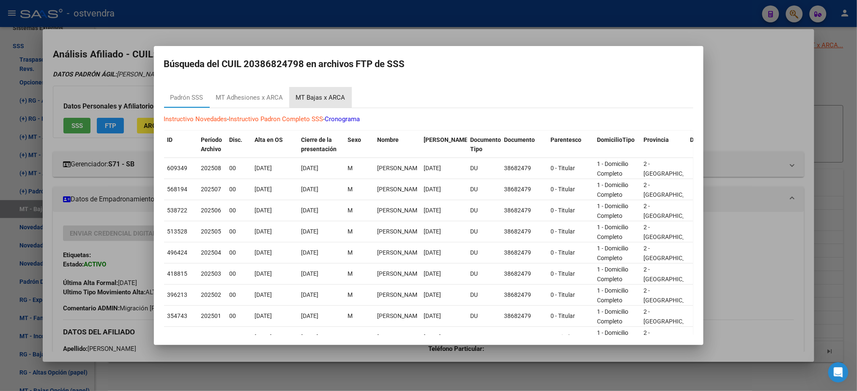
click at [330, 91] on div "MT Bajas x ARCA" at bounding box center [321, 97] width 62 height 20
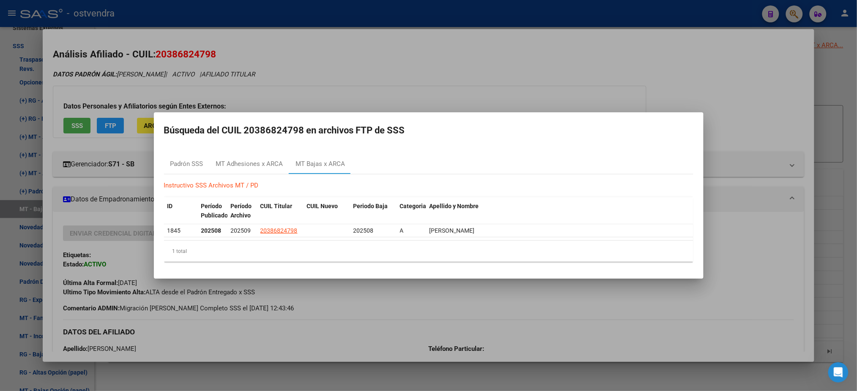
click at [368, 76] on div at bounding box center [428, 195] width 857 height 391
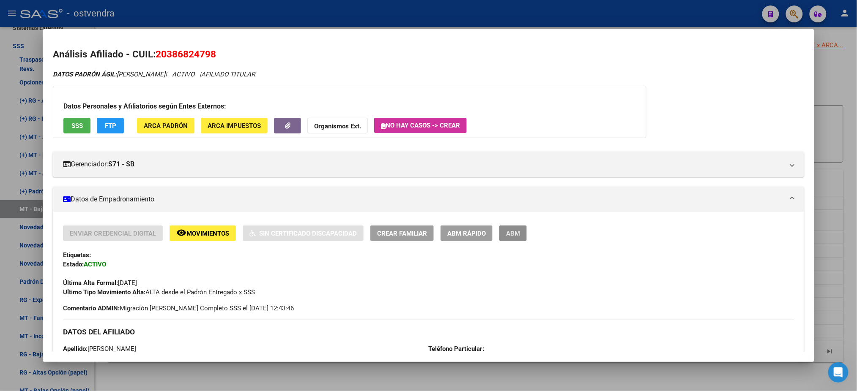
click at [512, 235] on span "ABM" at bounding box center [513, 234] width 14 height 8
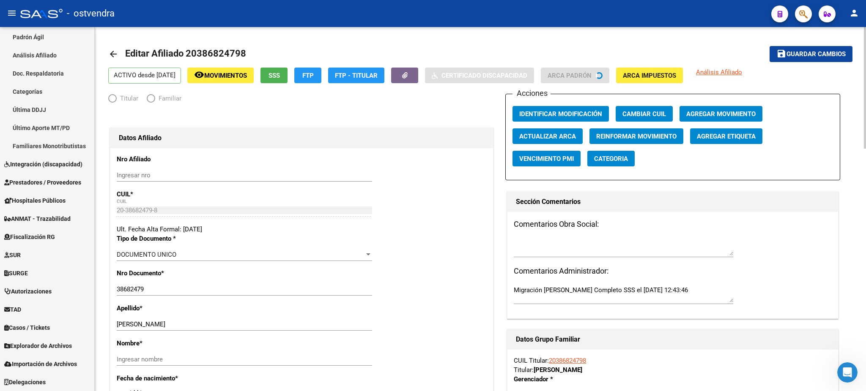
scroll to position [184, 0]
radio input "true"
type input "20-38682479-8"
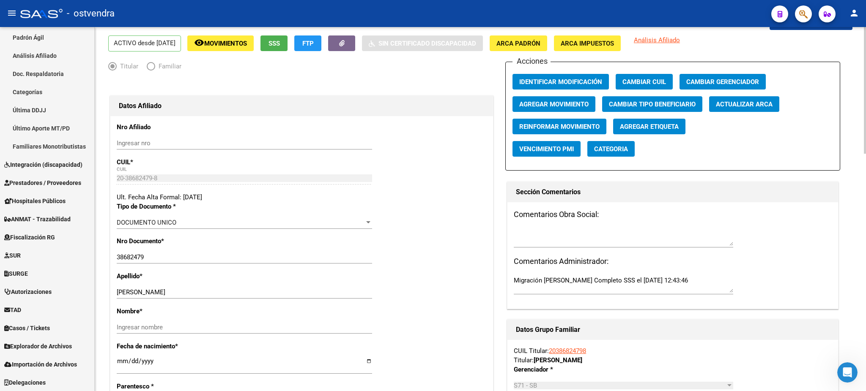
scroll to position [75, 0]
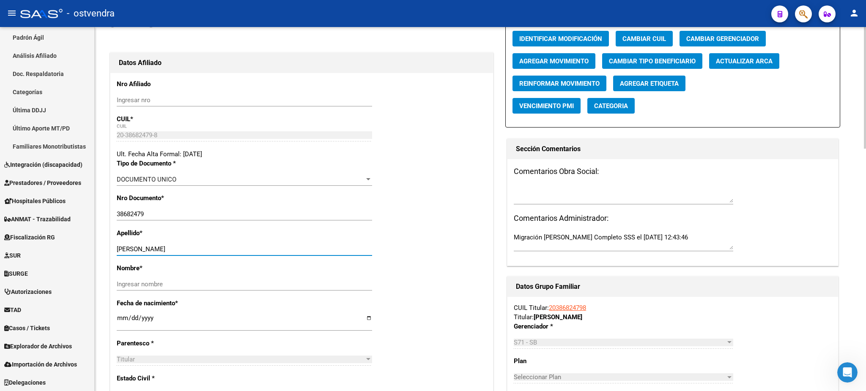
drag, startPoint x: 146, startPoint y: 247, endPoint x: 255, endPoint y: 262, distance: 110.5
click at [259, 247] on input "[PERSON_NAME]" at bounding box center [244, 250] width 255 height 8
drag, startPoint x: 240, startPoint y: 291, endPoint x: 232, endPoint y: 280, distance: 13.3
click at [240, 289] on div "Ingresar nombre" at bounding box center [244, 288] width 255 height 21
click at [165, 283] on input "Ingresar nombre" at bounding box center [244, 285] width 255 height 8
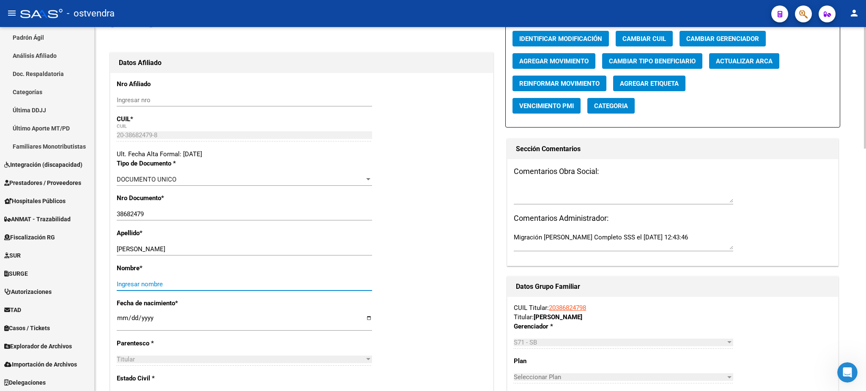
paste input "[PERSON_NAME]"
type input "[PERSON_NAME]"
drag, startPoint x: 144, startPoint y: 250, endPoint x: 291, endPoint y: 247, distance: 147.5
click at [291, 247] on input "[PERSON_NAME]" at bounding box center [244, 250] width 255 height 8
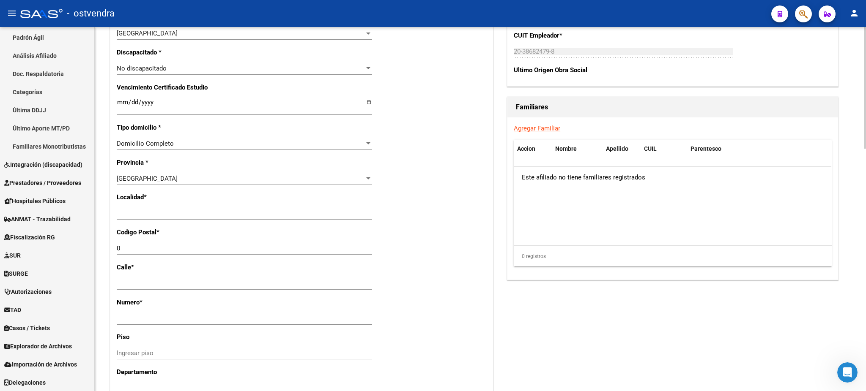
scroll to position [526, 0]
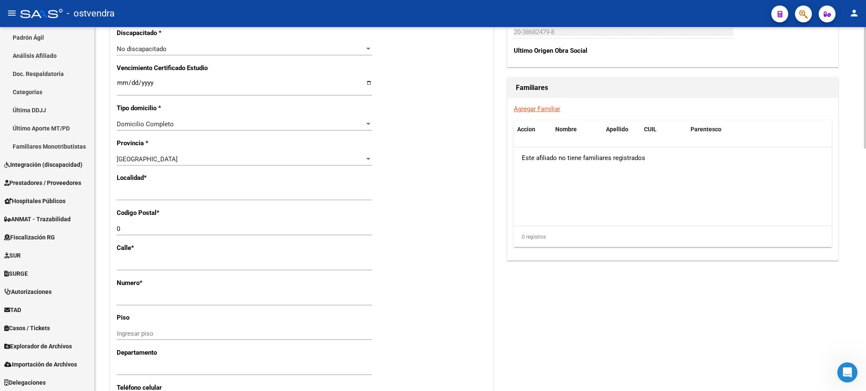
type input "[PERSON_NAME]"
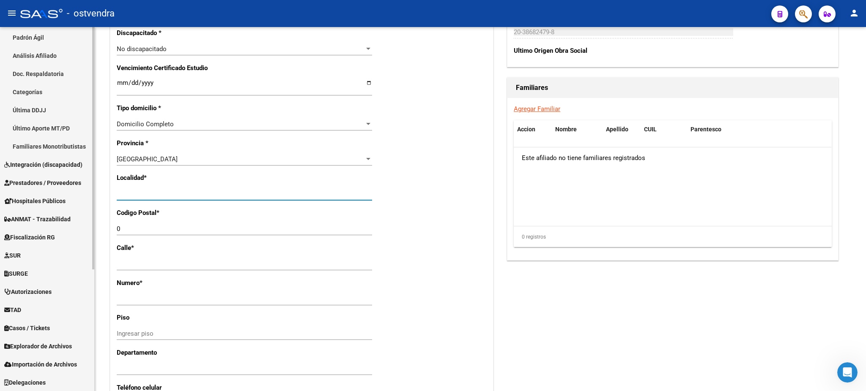
drag, startPoint x: 178, startPoint y: 193, endPoint x: 57, endPoint y: 185, distance: 122.0
click at [57, 185] on mat-sidenav-container "Firma Express Inicio Calendario SSS Instructivos Contacto OS Reportes Tablero d…" at bounding box center [433, 209] width 866 height 364
type input "c"
type input "[DATE][PERSON_NAME]"
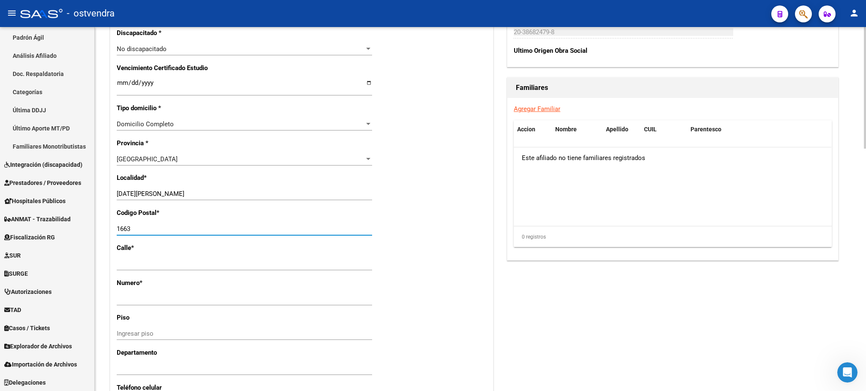
type input "1663"
click at [606, 268] on div "Acciones Identificar Modificación Cambiar CUIL Cambiar Gerenciador Agregar Movi…" at bounding box center [672, 50] width 335 height 964
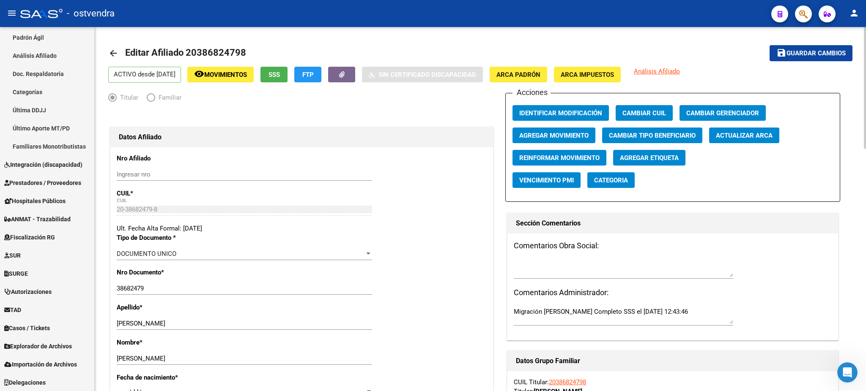
scroll to position [0, 0]
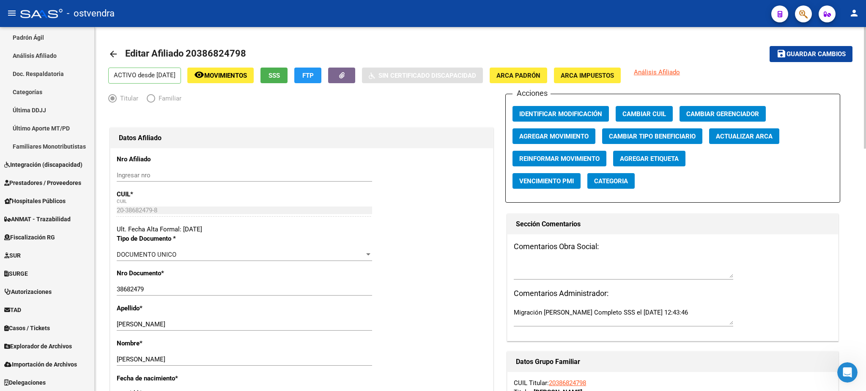
click at [582, 135] on span "Agregar Movimiento" at bounding box center [553, 137] width 69 height 8
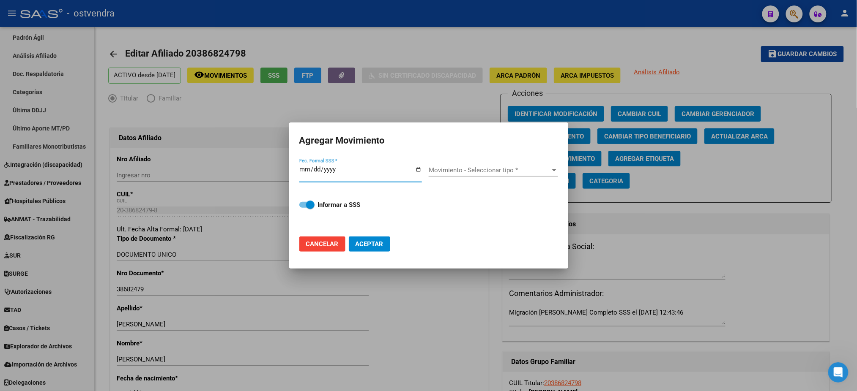
click at [482, 49] on div at bounding box center [428, 195] width 857 height 391
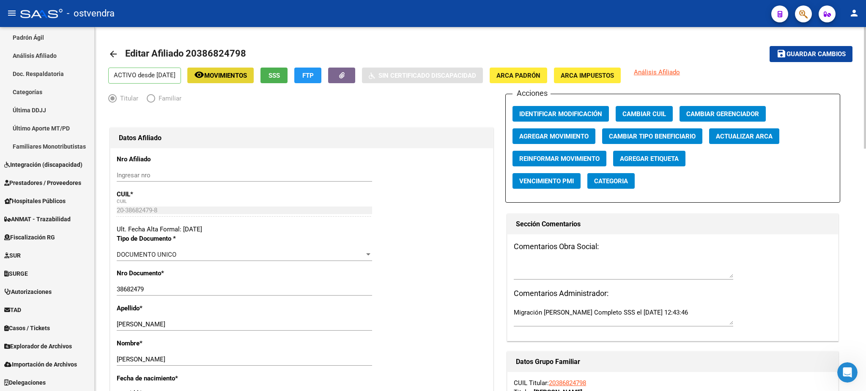
click at [233, 73] on span "Movimientos" at bounding box center [225, 76] width 43 height 8
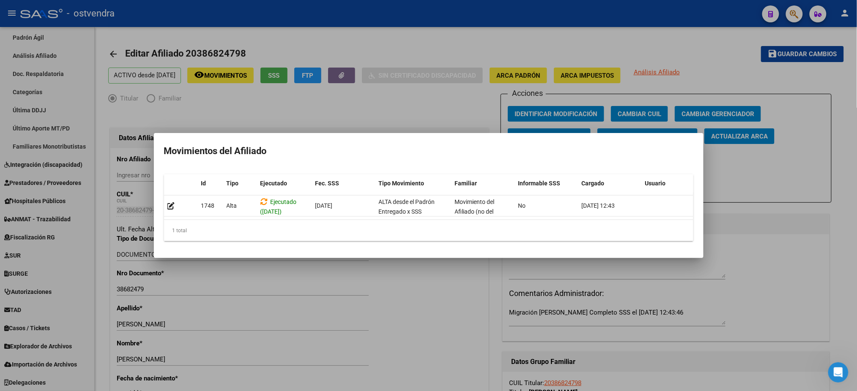
click at [299, 49] on div at bounding box center [428, 195] width 857 height 391
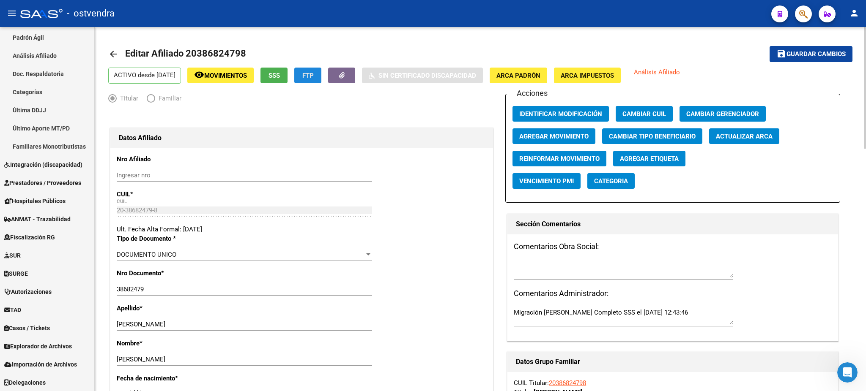
click at [314, 78] on span "FTP" at bounding box center [307, 76] width 11 height 8
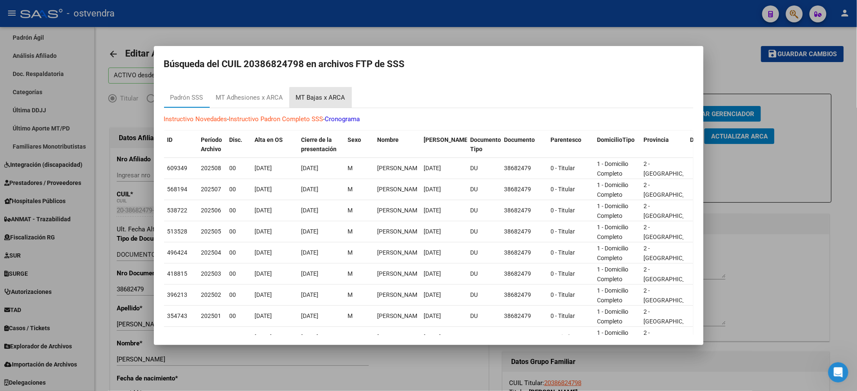
click at [324, 98] on div "MT Bajas x ARCA" at bounding box center [320, 98] width 49 height 10
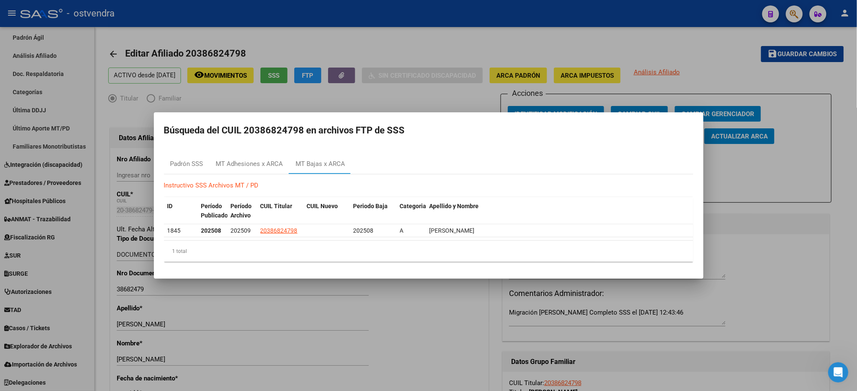
click at [352, 47] on div at bounding box center [428, 195] width 857 height 391
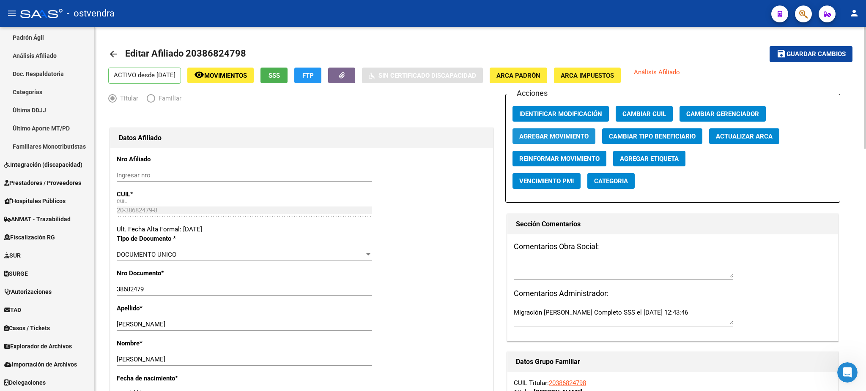
click at [532, 134] on span "Agregar Movimiento" at bounding box center [553, 137] width 69 height 8
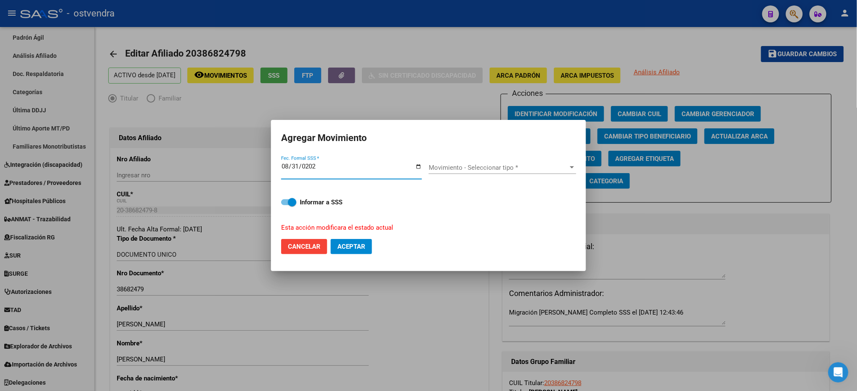
type input "[DATE]"
click at [542, 162] on div "Movimiento - Seleccionar tipo * Movimiento - Seleccionar tipo *" at bounding box center [502, 167] width 147 height 13
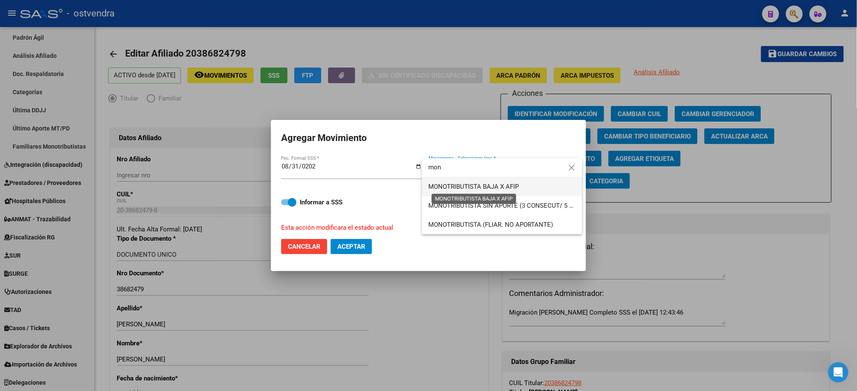
type input "mon"
click at [472, 188] on span "MONOTRIBUTISTA BAJA X AFIP" at bounding box center [474, 187] width 90 height 8
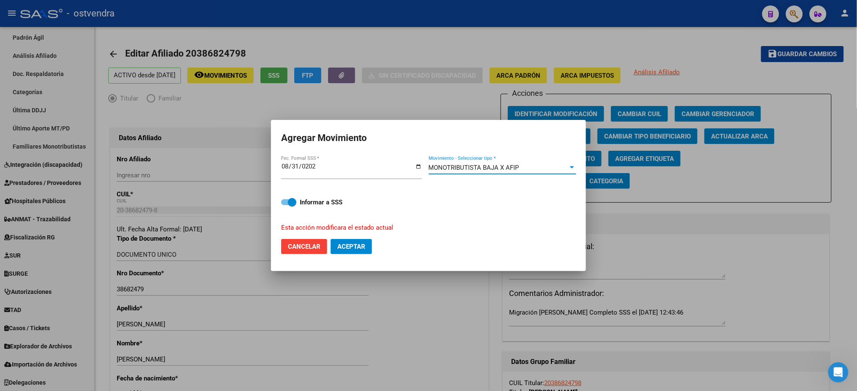
click at [366, 240] on button "Aceptar" at bounding box center [350, 246] width 41 height 15
checkbox input "false"
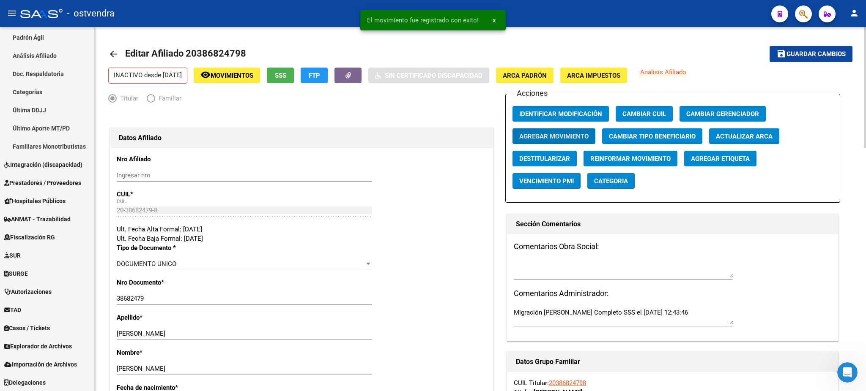
click at [366, 240] on div "Ult. Fecha Baja Formal: [DATE]" at bounding box center [302, 238] width 370 height 9
click at [43, 344] on span "Explorador de Archivos" at bounding box center [38, 346] width 68 height 9
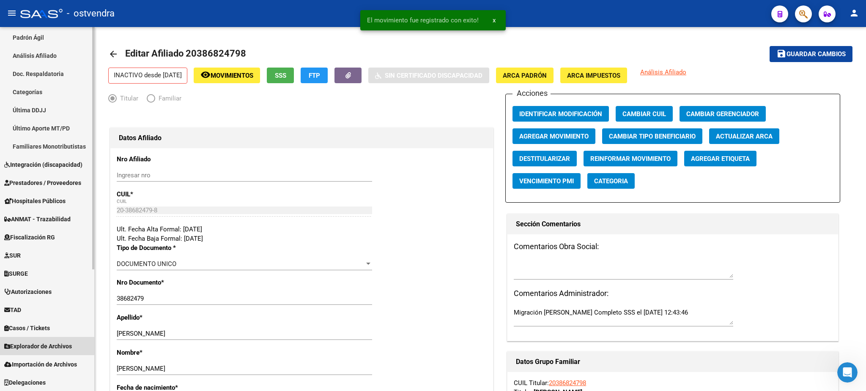
click at [43, 344] on span "Explorador de Archivos" at bounding box center [38, 346] width 68 height 9
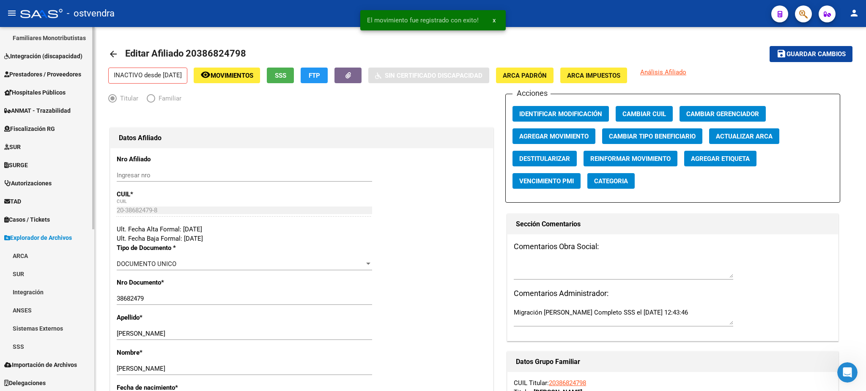
scroll to position [293, 0]
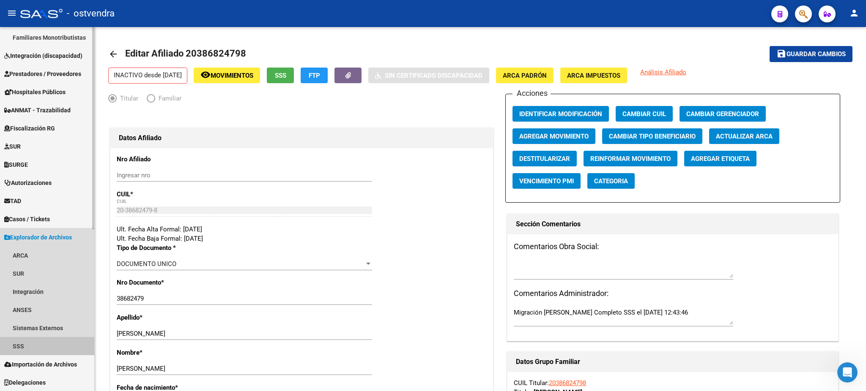
click at [59, 355] on link "SSS" at bounding box center [47, 346] width 94 height 18
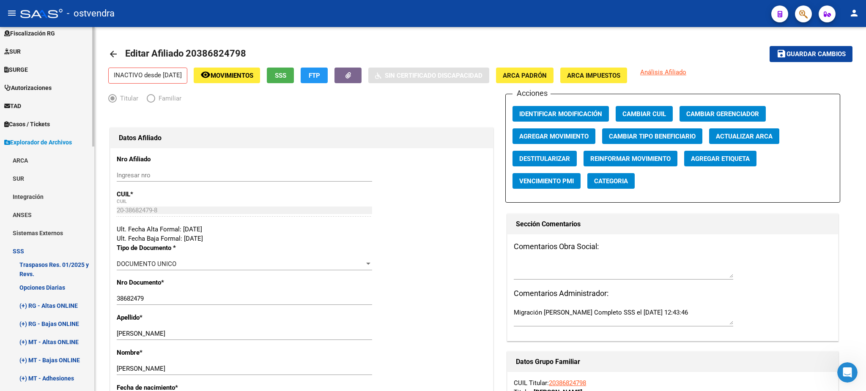
scroll to position [443, 0]
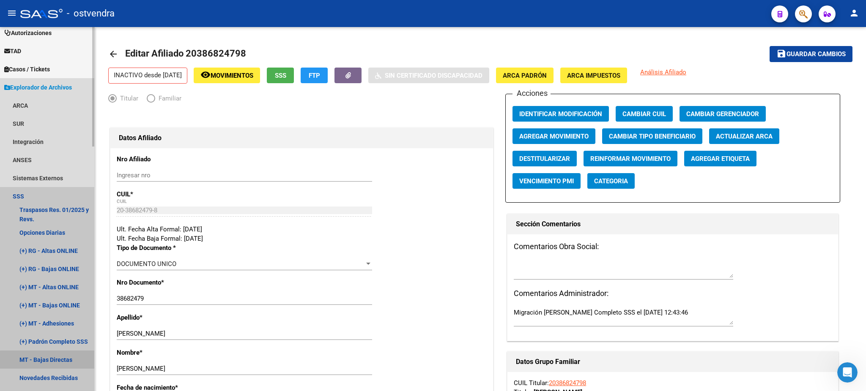
click at [57, 363] on link "MT - Bajas Directas" at bounding box center [47, 360] width 94 height 18
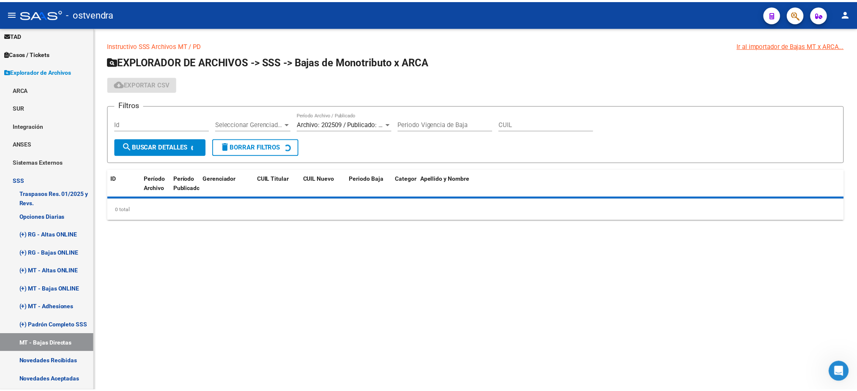
scroll to position [261, 0]
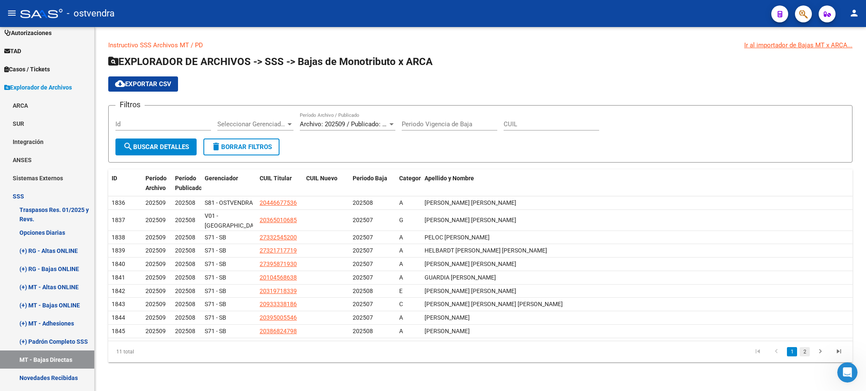
click at [808, 349] on link "2" at bounding box center [804, 351] width 10 height 9
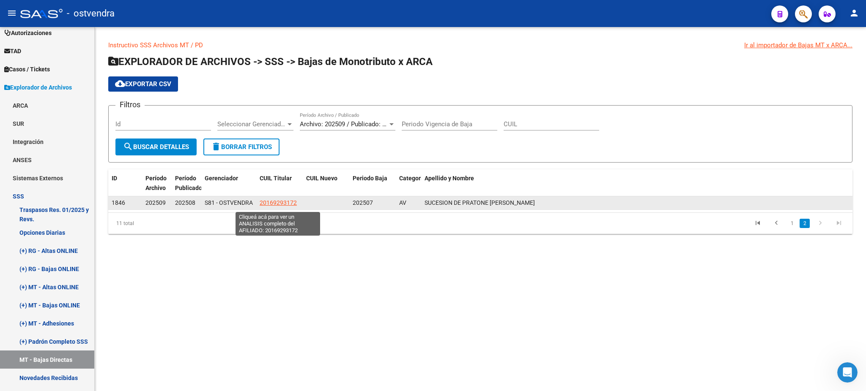
click at [283, 203] on span "20169293172" at bounding box center [277, 202] width 37 height 7
type textarea "20169293172"
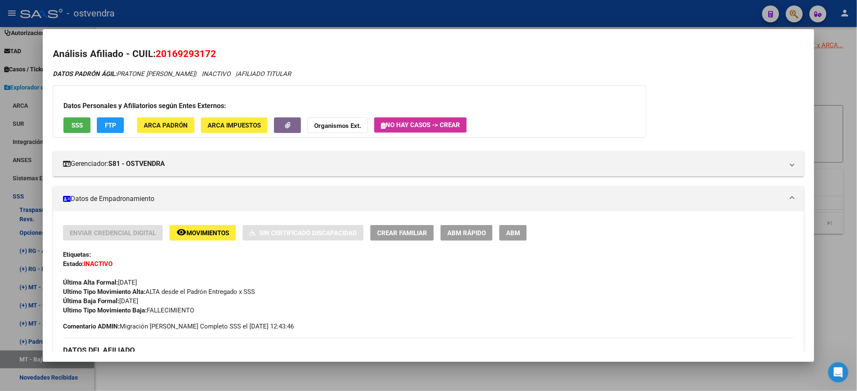
scroll to position [0, 0]
click at [110, 118] on button "FTP" at bounding box center [110, 126] width 27 height 16
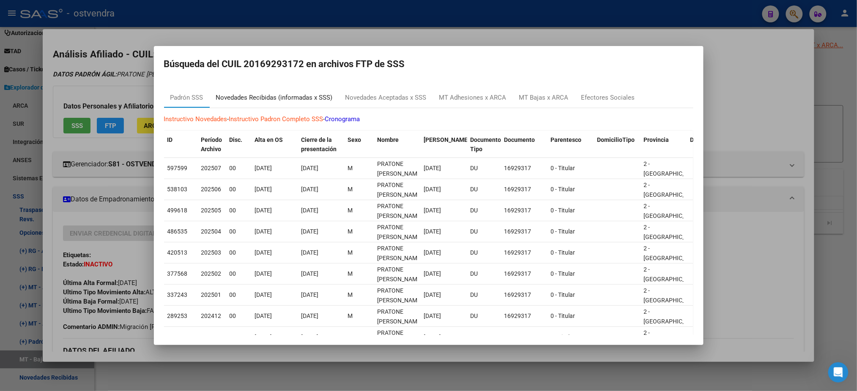
click at [289, 98] on div "Novedades Recibidas (informadas x SSS)" at bounding box center [274, 98] width 117 height 10
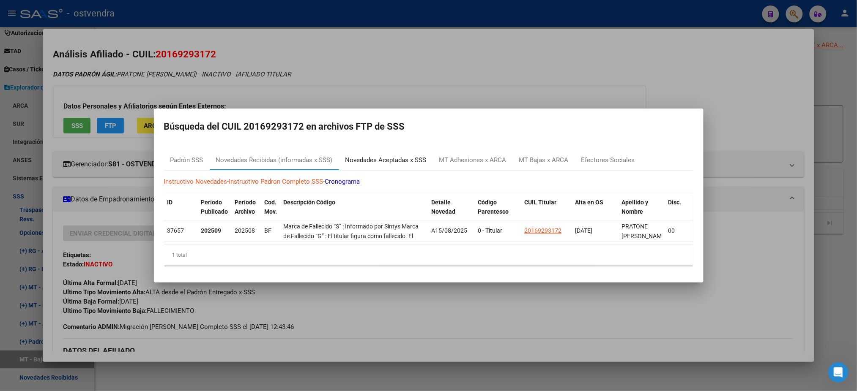
click at [384, 157] on div "Novedades Aceptadas x SSS" at bounding box center [385, 161] width 81 height 10
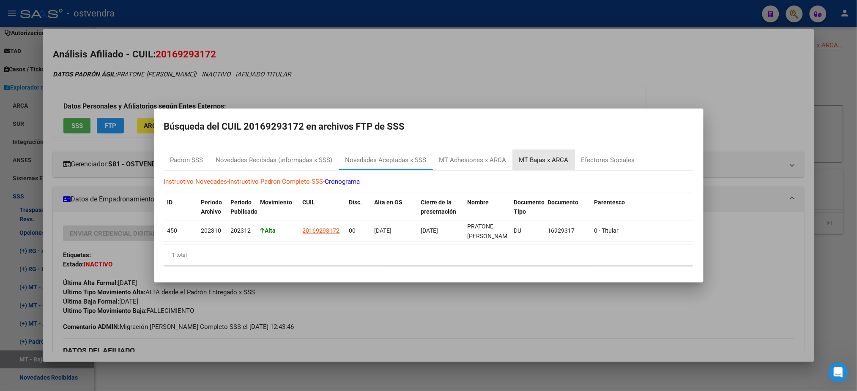
click at [559, 156] on div "MT Bajas x ARCA" at bounding box center [543, 161] width 49 height 10
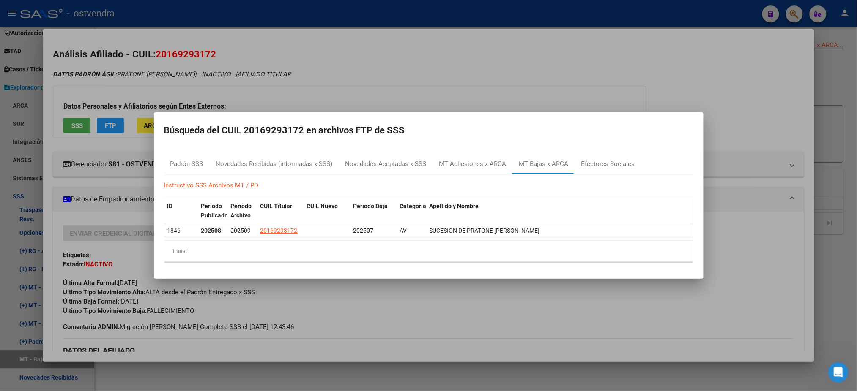
click at [557, 81] on div at bounding box center [428, 195] width 857 height 391
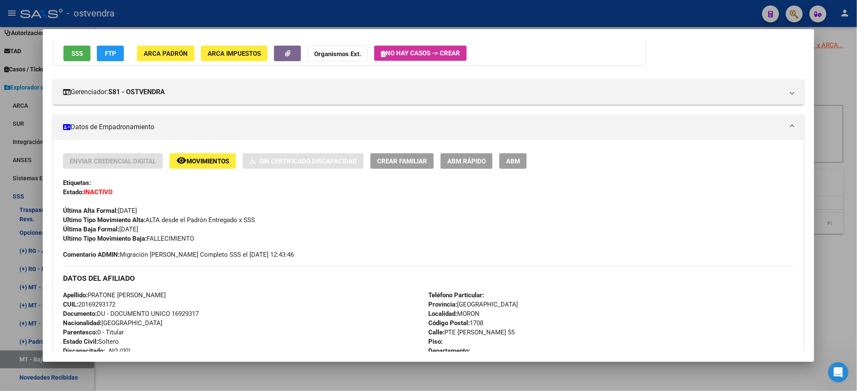
scroll to position [75, 0]
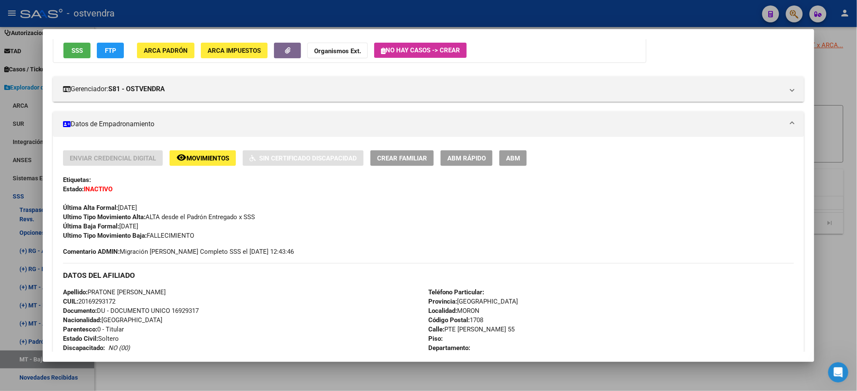
drag, startPoint x: 187, startPoint y: 167, endPoint x: 177, endPoint y: 201, distance: 35.6
click at [194, 234] on div "Enviar Credencial Digital remove_red_eye Movimientos Sin Certificado Discapacid…" at bounding box center [428, 195] width 730 height 90
click at [77, 49] on span "SSS" at bounding box center [76, 51] width 11 height 8
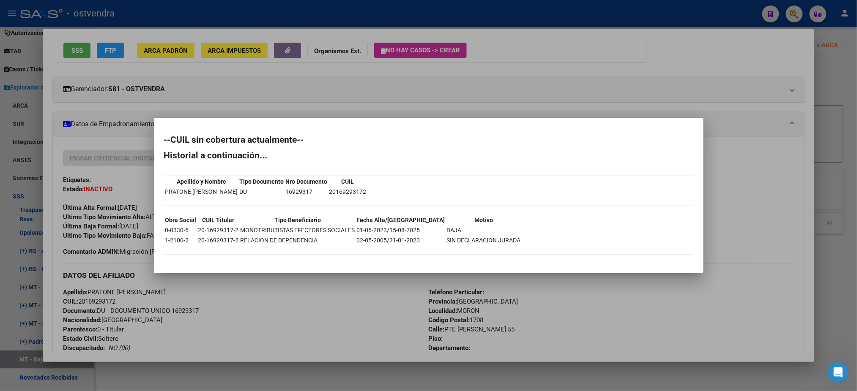
drag, startPoint x: 390, startPoint y: 227, endPoint x: 496, endPoint y: 227, distance: 106.1
click at [496, 227] on div "--CUIL sin cobertura actualmente-- Historial a continuación... Apellido y Nombr…" at bounding box center [428, 200] width 529 height 128
click at [646, 56] on div at bounding box center [428, 195] width 857 height 391
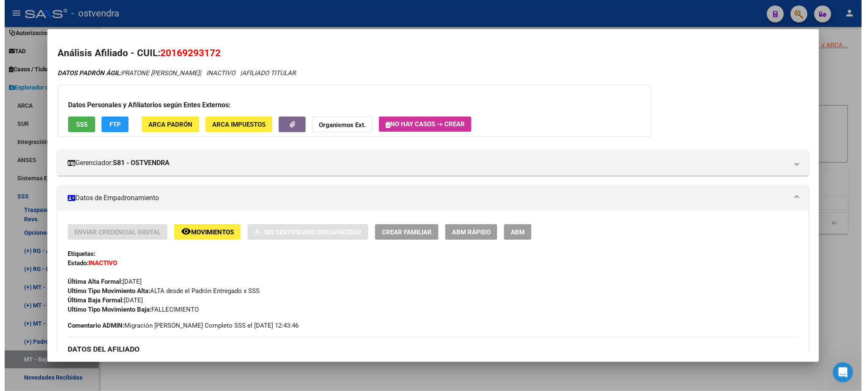
scroll to position [0, 0]
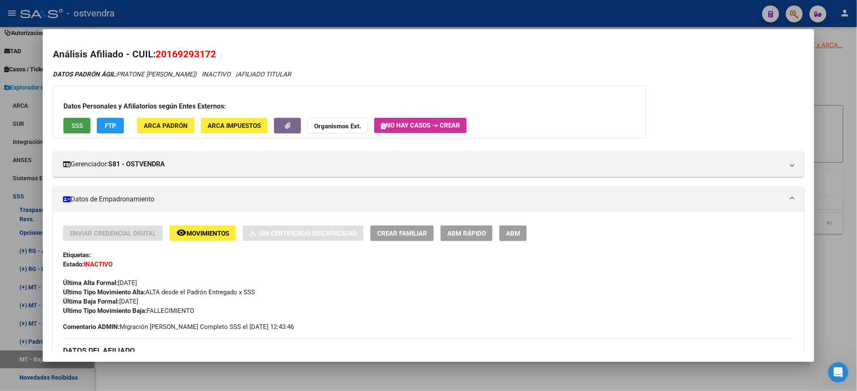
click at [71, 122] on span "SSS" at bounding box center [76, 126] width 11 height 8
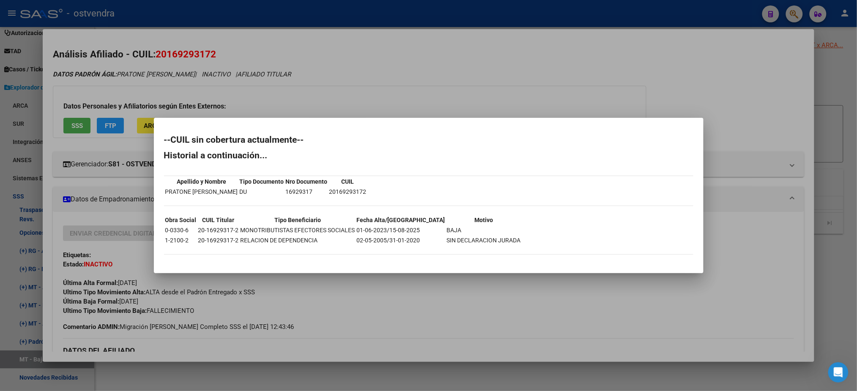
click at [257, 46] on div at bounding box center [428, 195] width 857 height 391
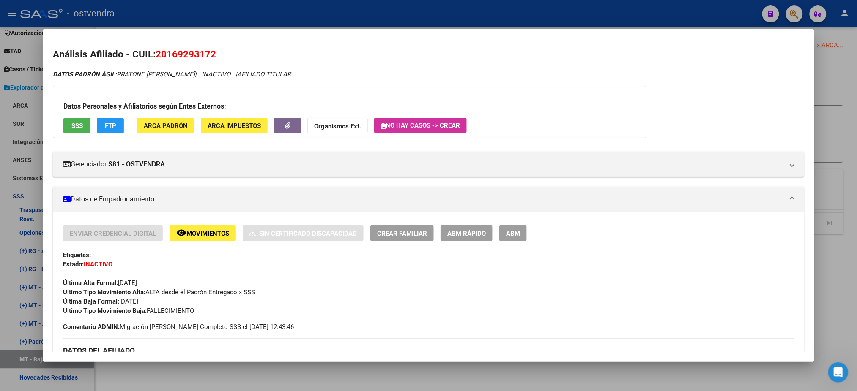
click at [251, 7] on div at bounding box center [428, 195] width 857 height 391
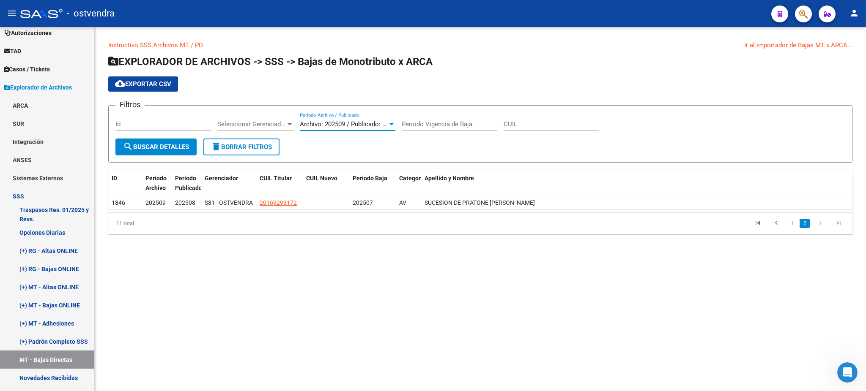
click at [318, 123] on span "Archivo: 202509 / Publicado: 202508" at bounding box center [351, 124] width 103 height 8
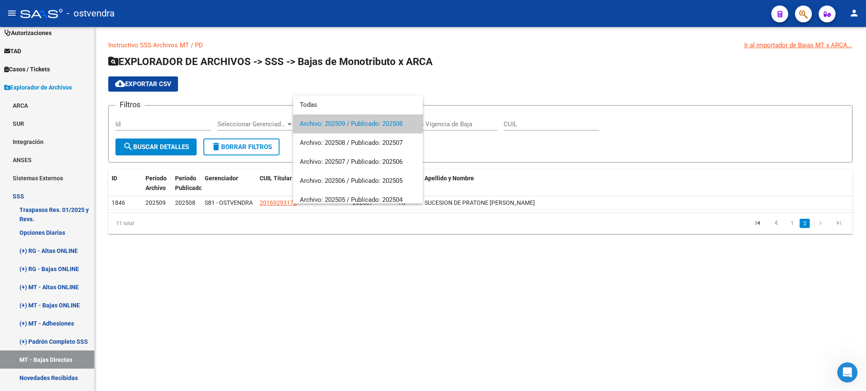
click at [279, 59] on div at bounding box center [433, 195] width 866 height 391
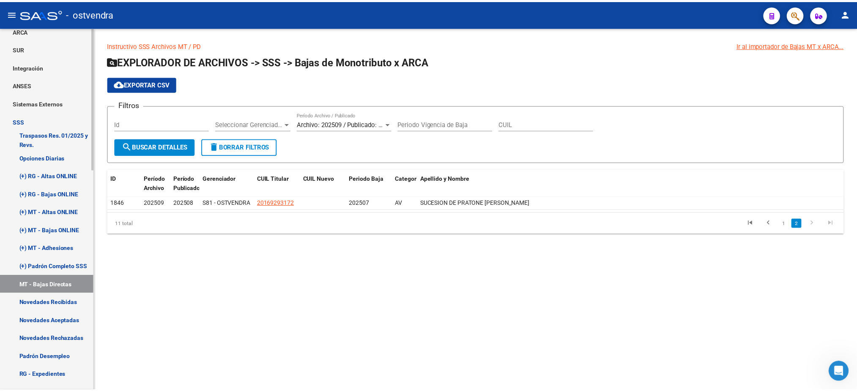
scroll to position [336, 0]
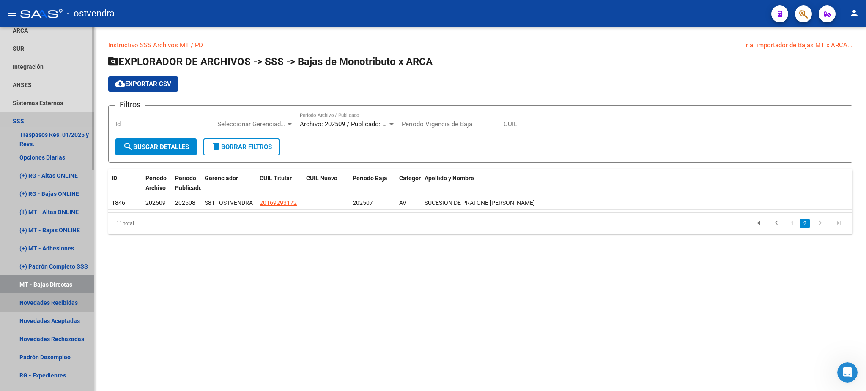
click at [38, 304] on link "Novedades Recibidas" at bounding box center [47, 303] width 94 height 18
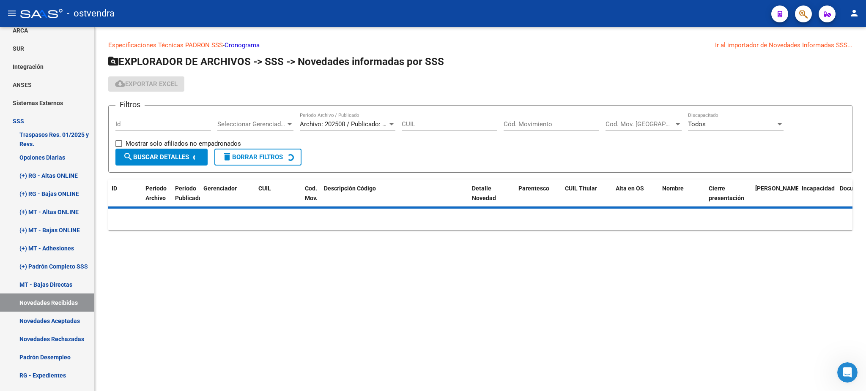
click at [251, 45] on link "Cronograma" at bounding box center [241, 45] width 35 height 8
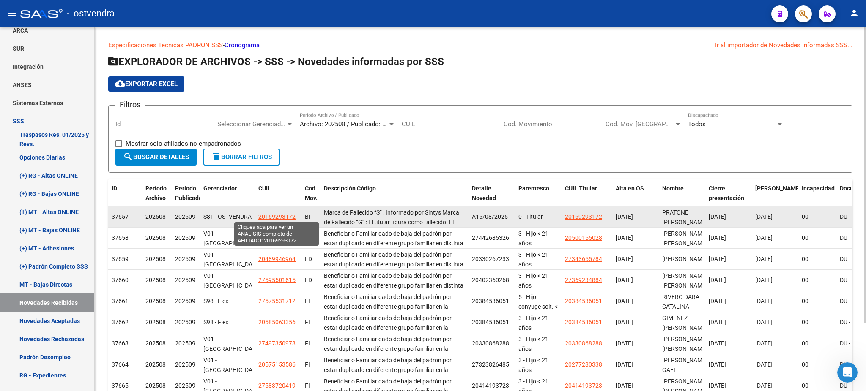
click at [277, 214] on span "20169293172" at bounding box center [276, 216] width 37 height 7
